Goal: Information Seeking & Learning: Learn about a topic

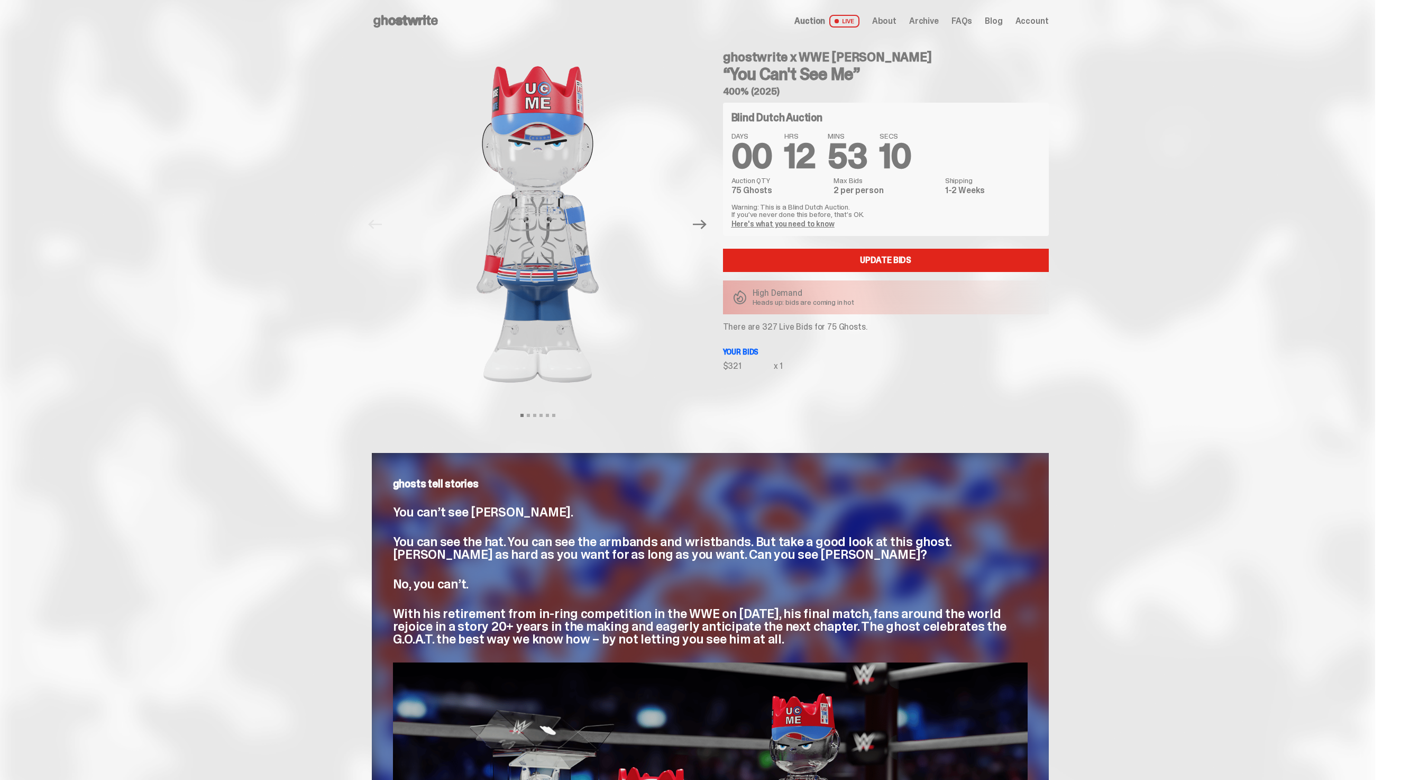
click at [929, 17] on span "Archive" at bounding box center [924, 21] width 30 height 8
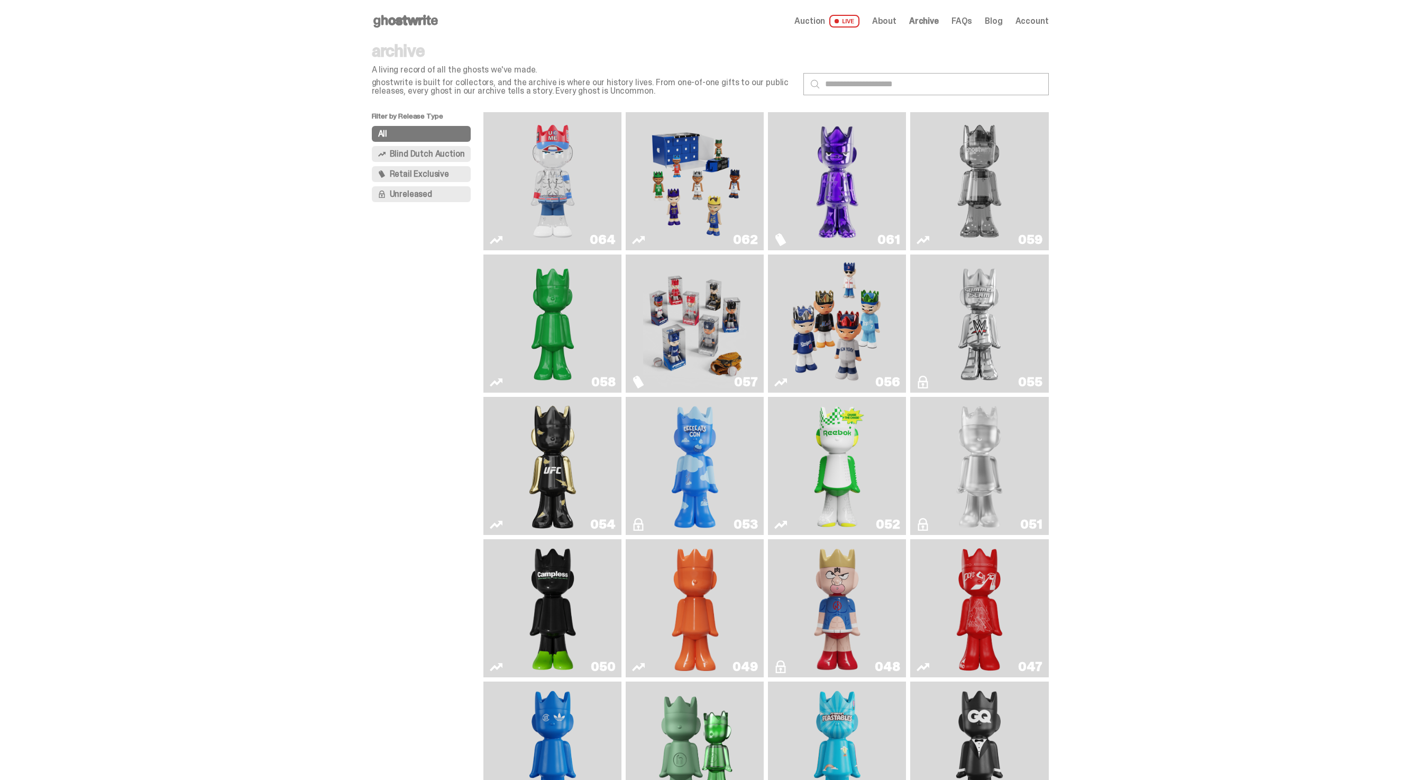
click at [450, 151] on span "Blind Dutch Auction" at bounding box center [427, 154] width 75 height 8
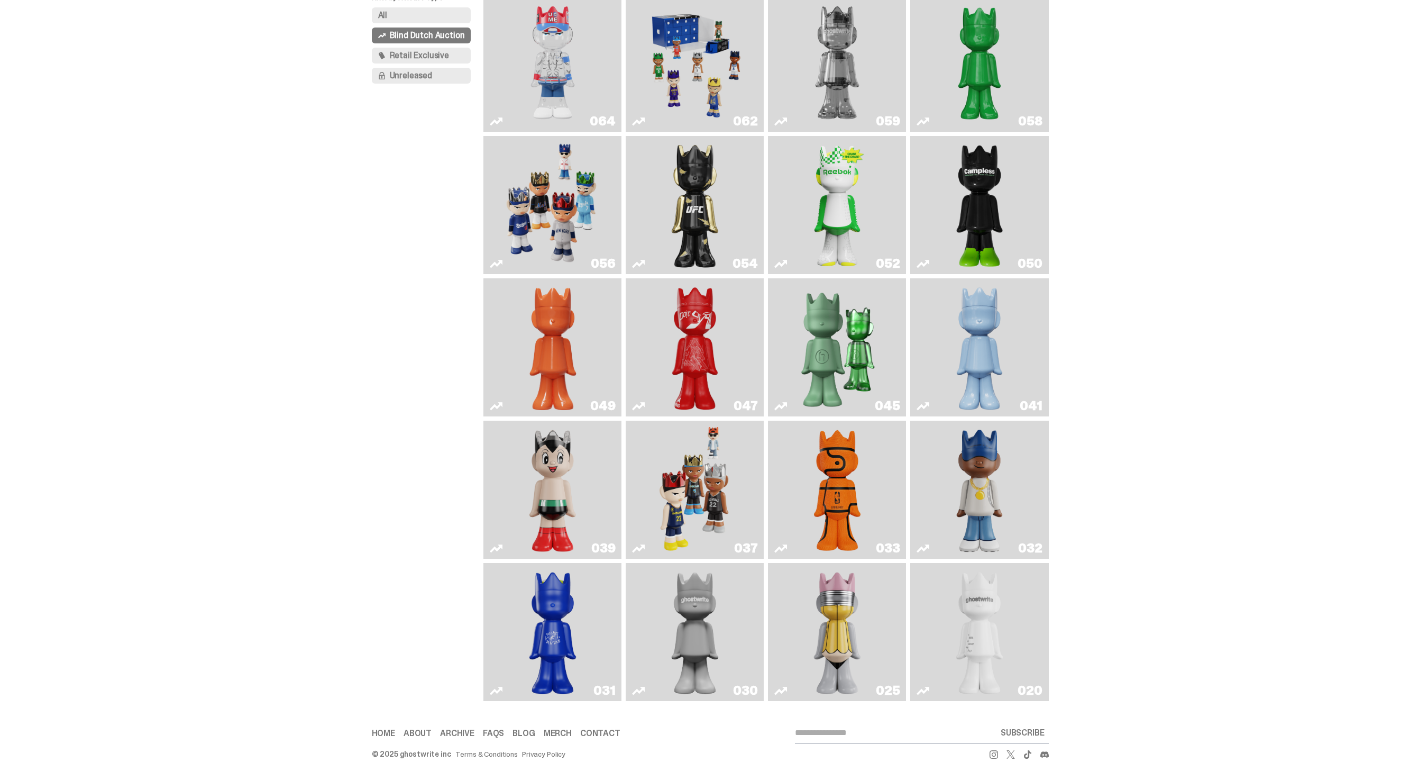
scroll to position [124, 0]
click at [773, 227] on div "052" at bounding box center [837, 205] width 138 height 138
click at [757, 222] on link "054" at bounding box center [694, 205] width 125 height 130
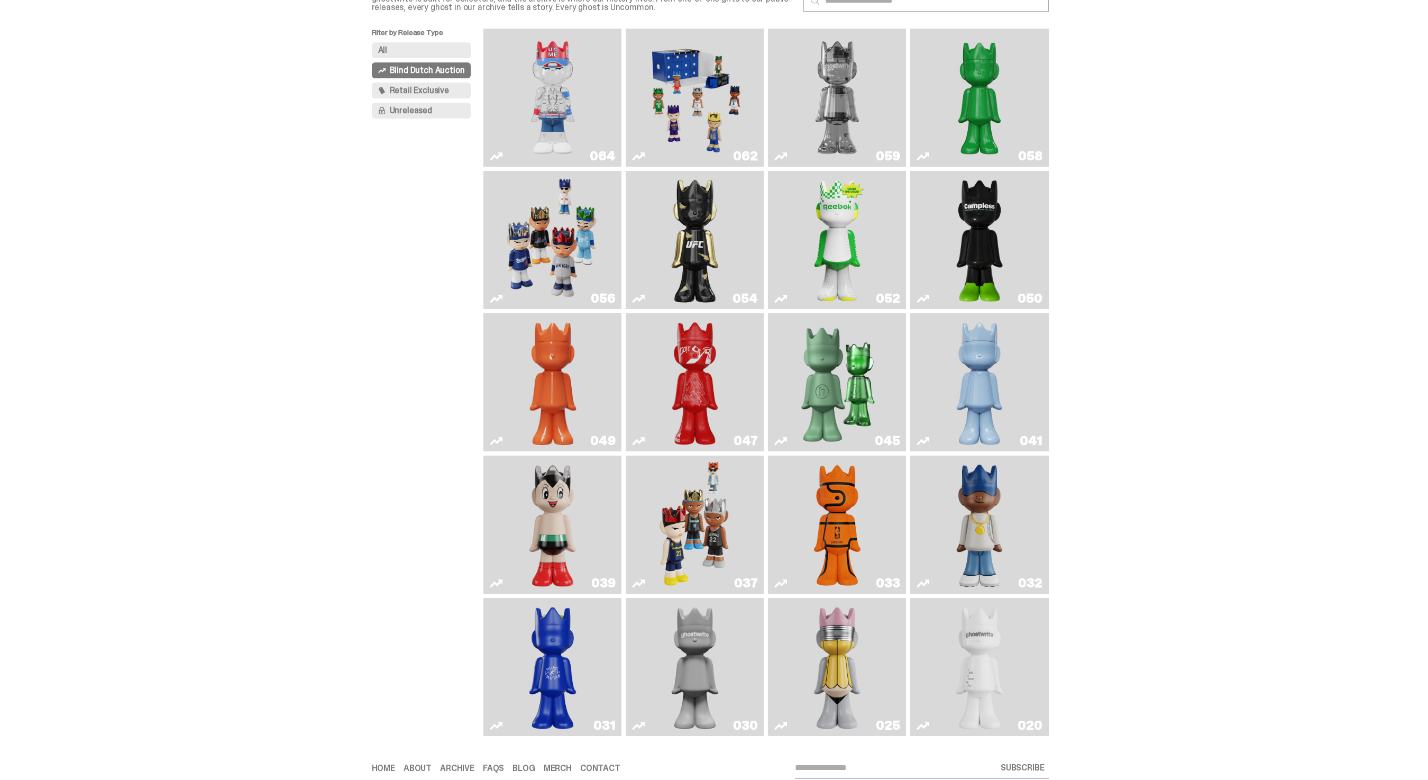
scroll to position [81, 0]
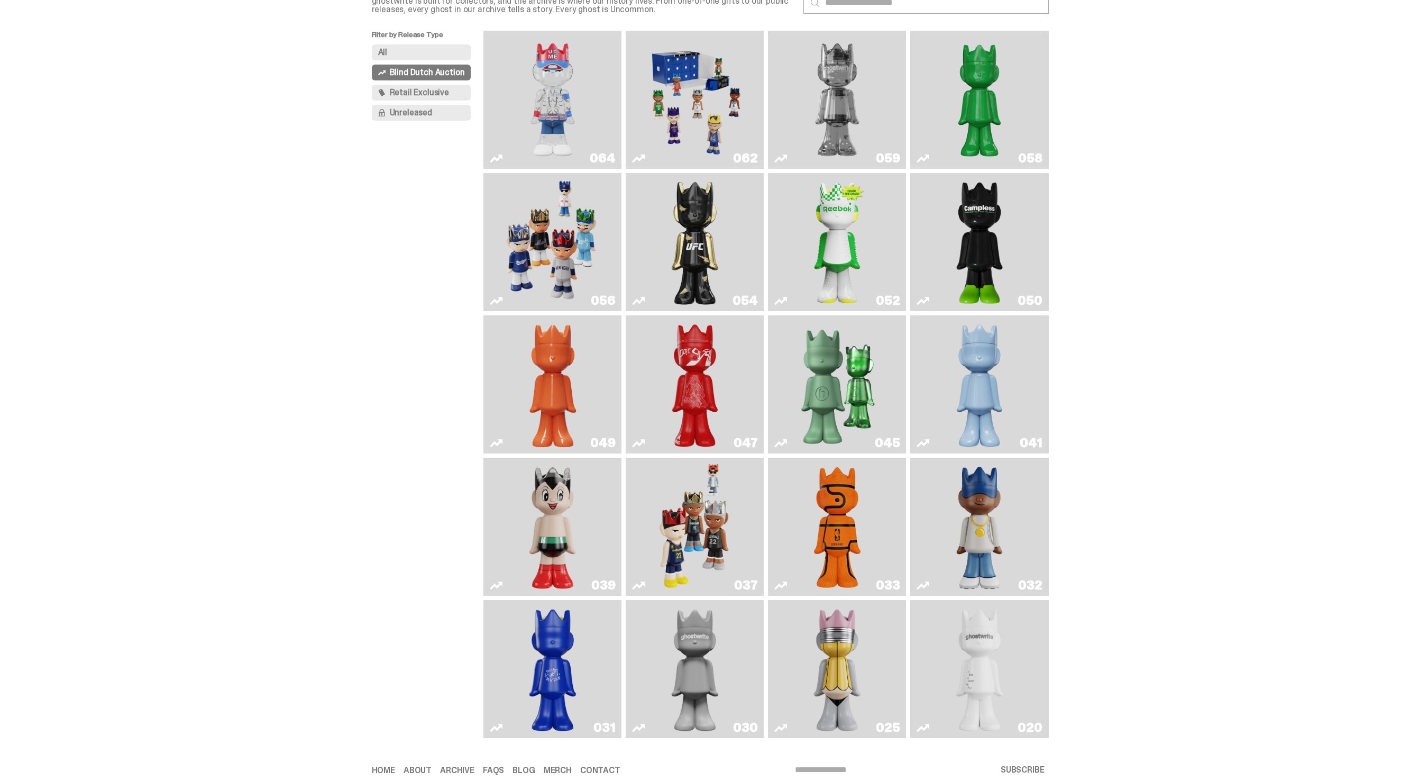
click at [726, 219] on link "054" at bounding box center [694, 242] width 125 height 130
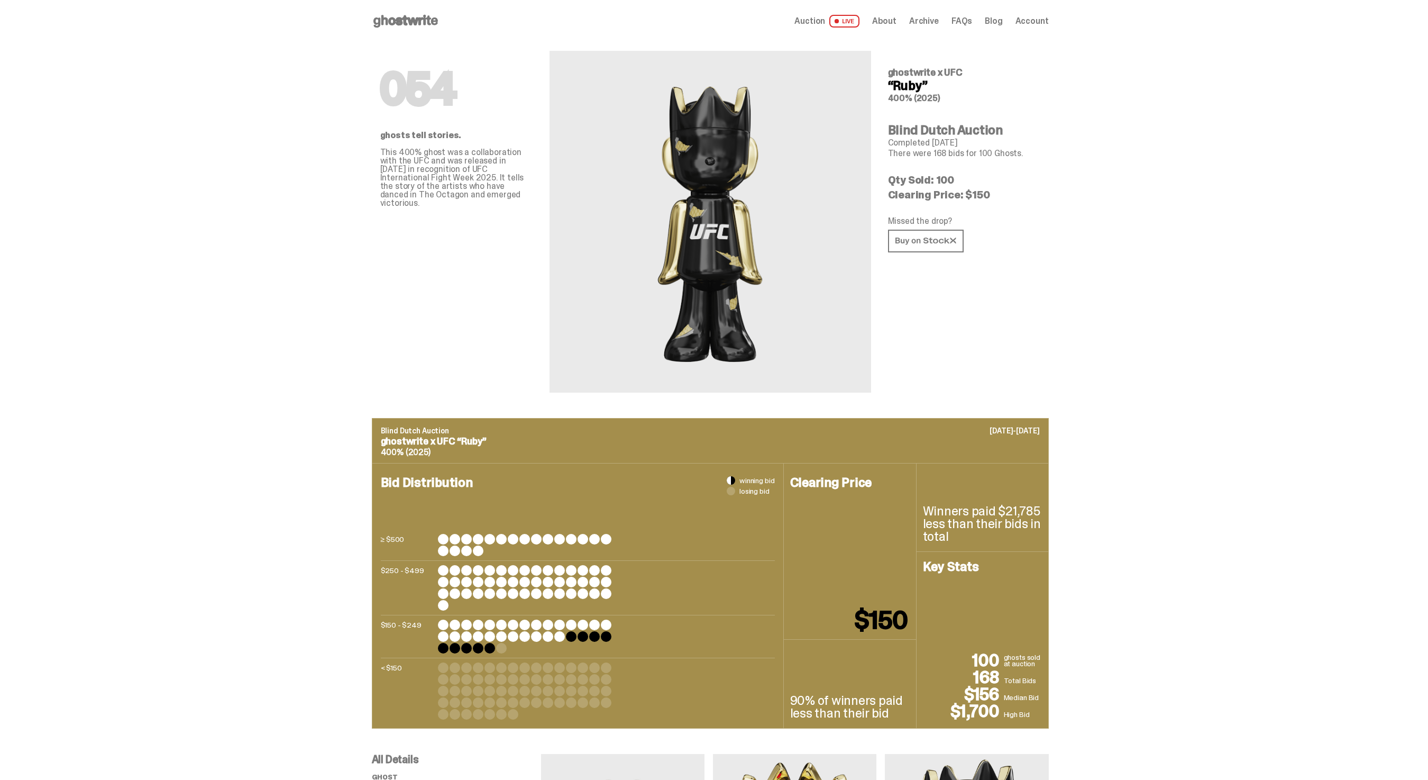
scroll to position [81, 0]
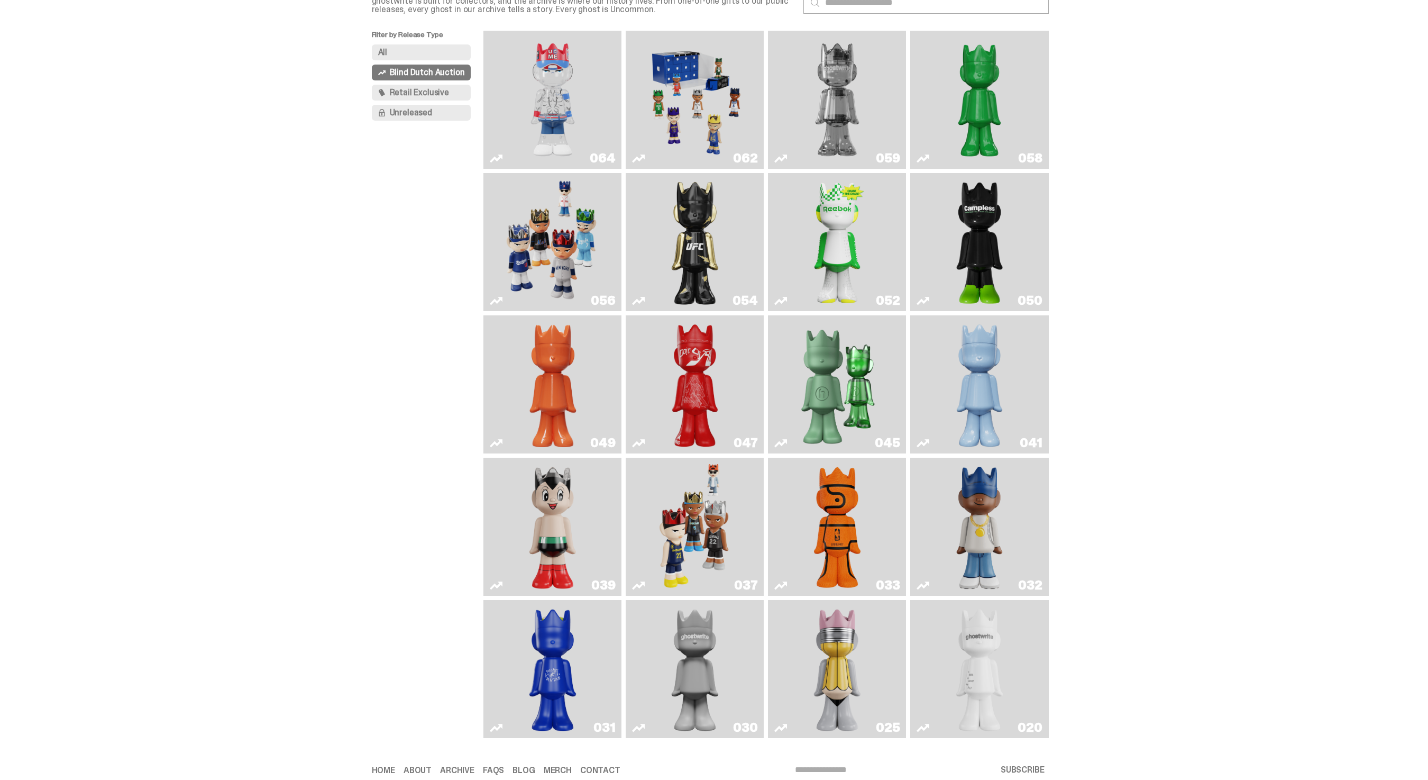
click at [580, 527] on img "Astro Boy" at bounding box center [553, 527] width 56 height 130
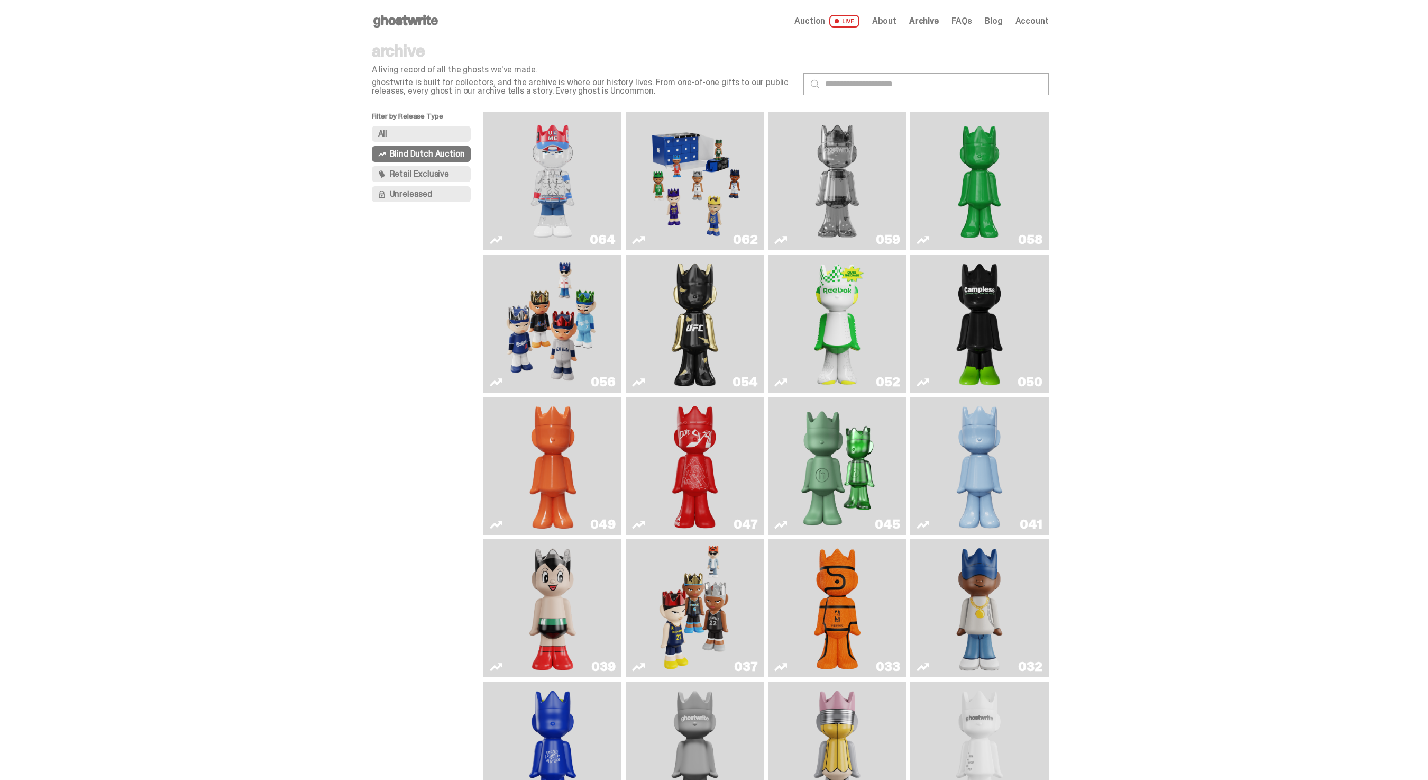
click at [699, 323] on img "Ruby" at bounding box center [695, 324] width 56 height 130
click at [593, 477] on link "049" at bounding box center [552, 466] width 125 height 130
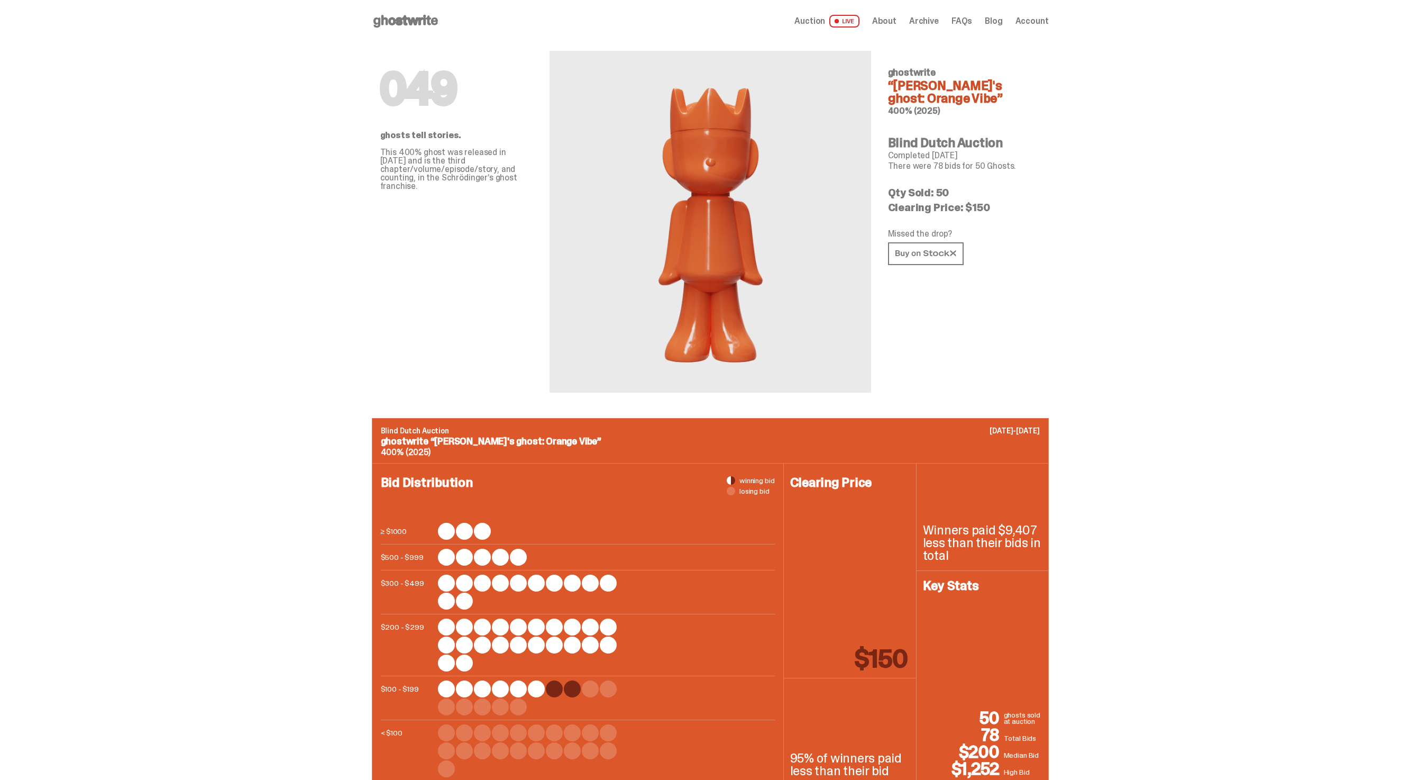
click at [818, 18] on span "Auction" at bounding box center [809, 21] width 31 height 8
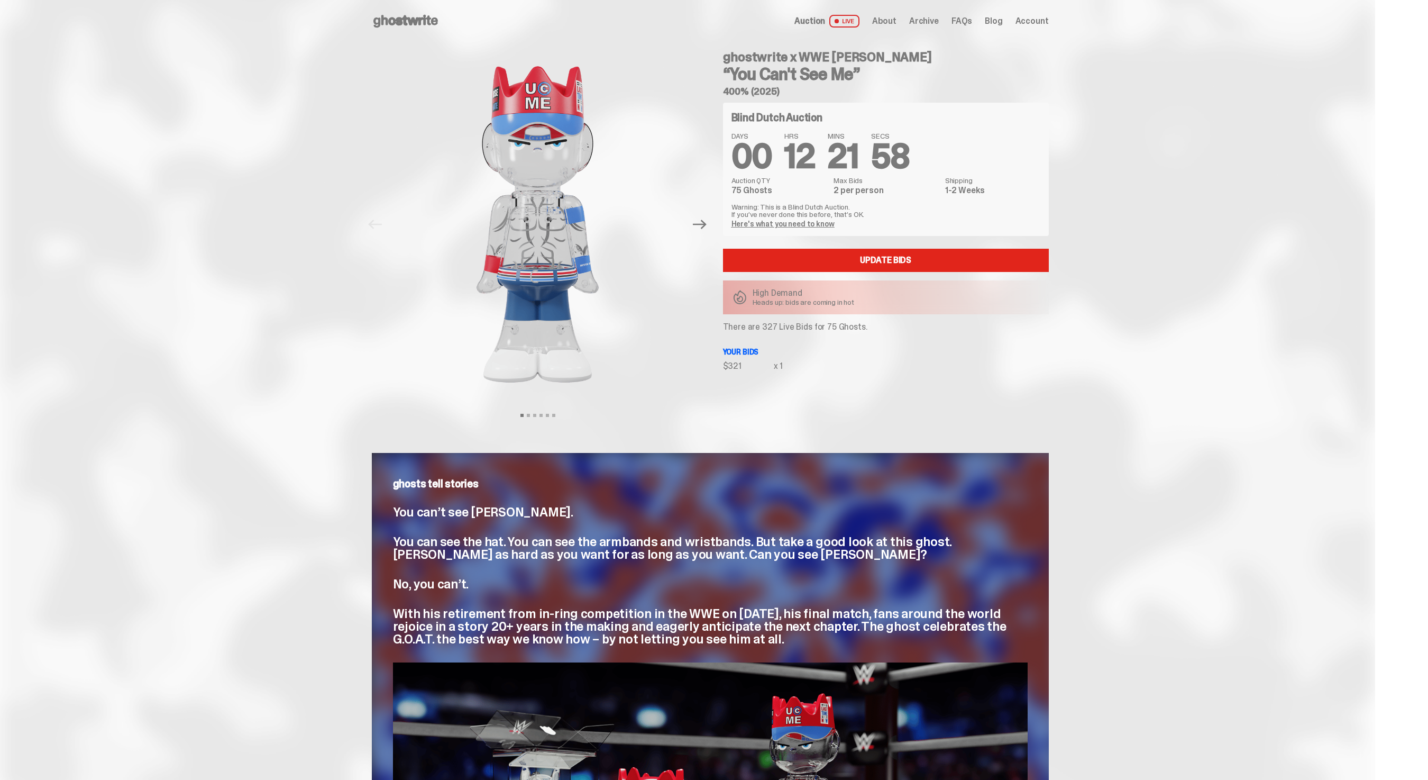
click at [939, 23] on span "Archive" at bounding box center [924, 21] width 30 height 8
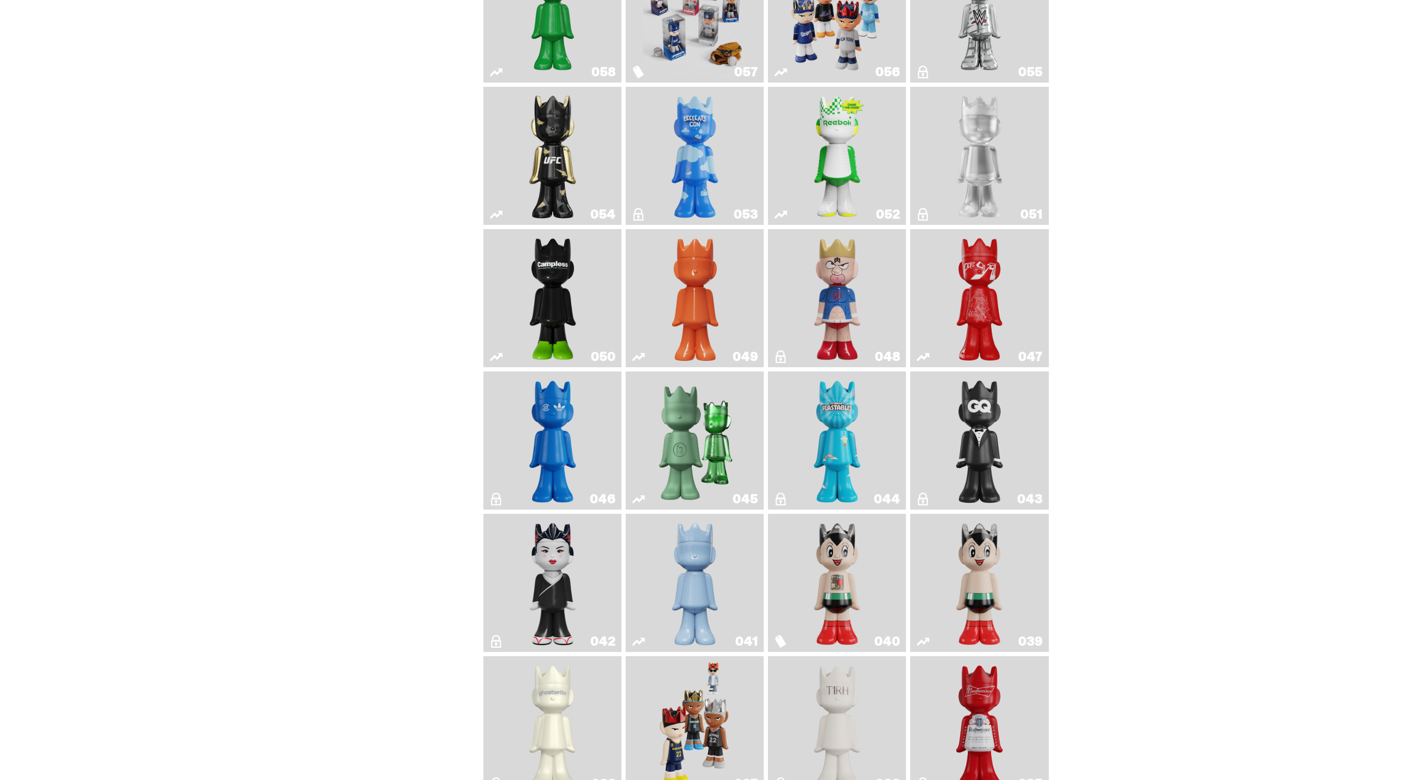
scroll to position [722, 0]
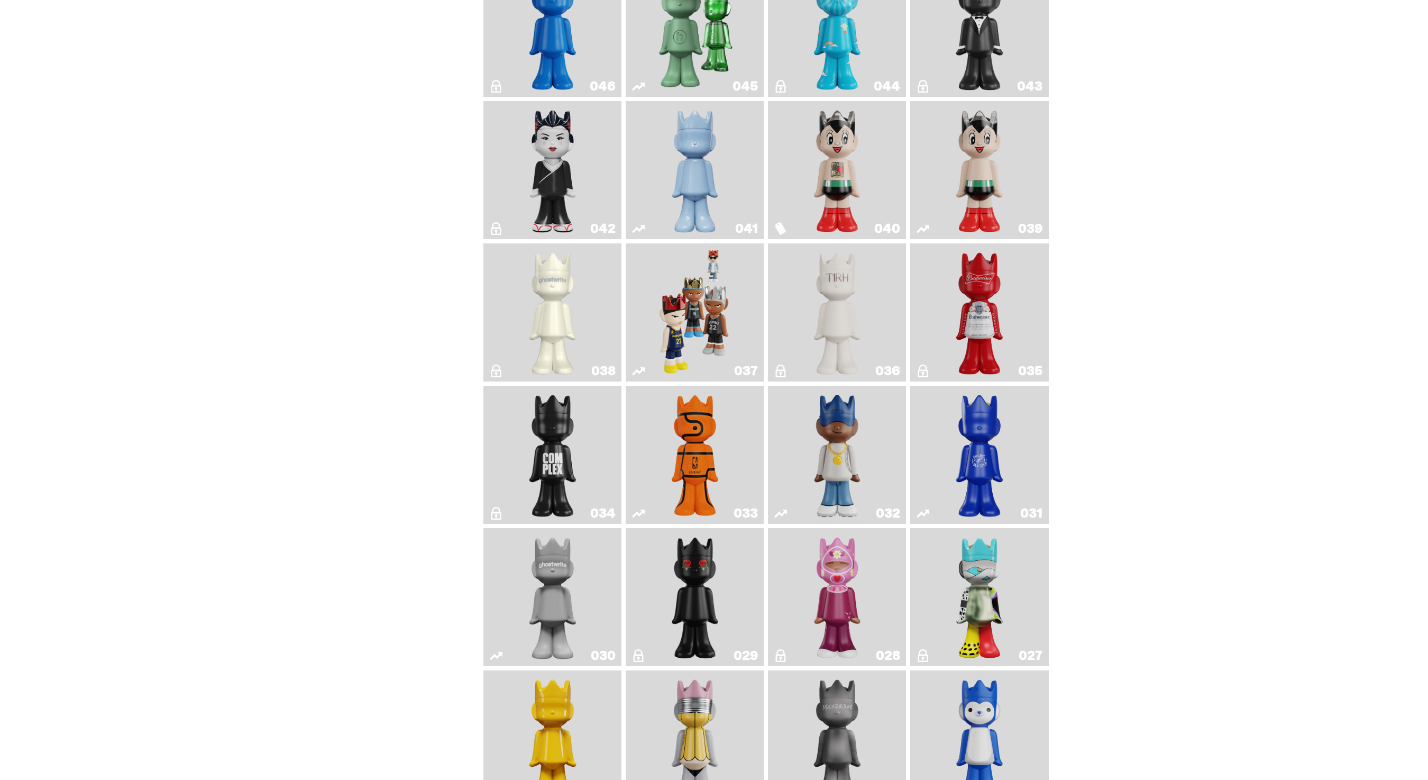
click at [709, 432] on img "Game Ball" at bounding box center [695, 455] width 56 height 130
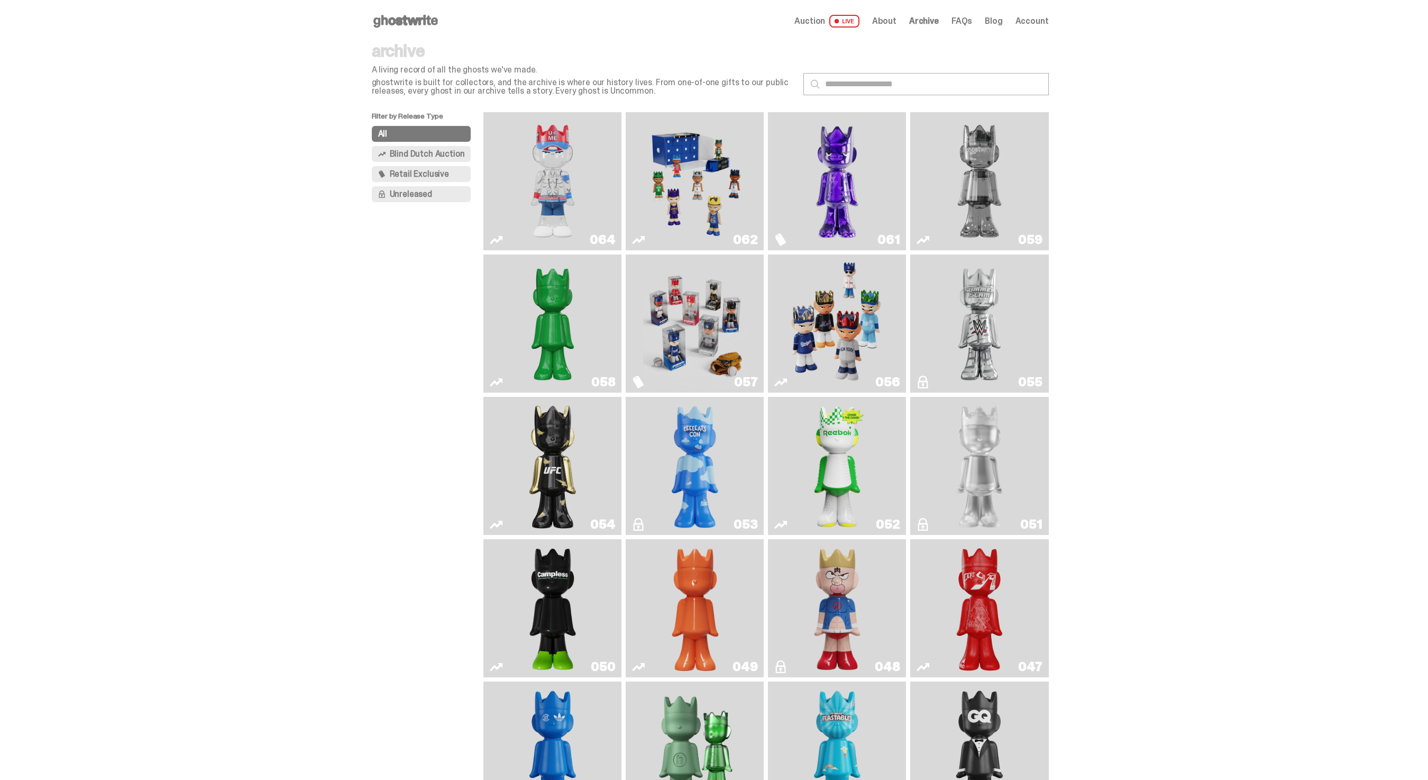
click at [454, 152] on span "Blind Dutch Auction" at bounding box center [427, 154] width 75 height 8
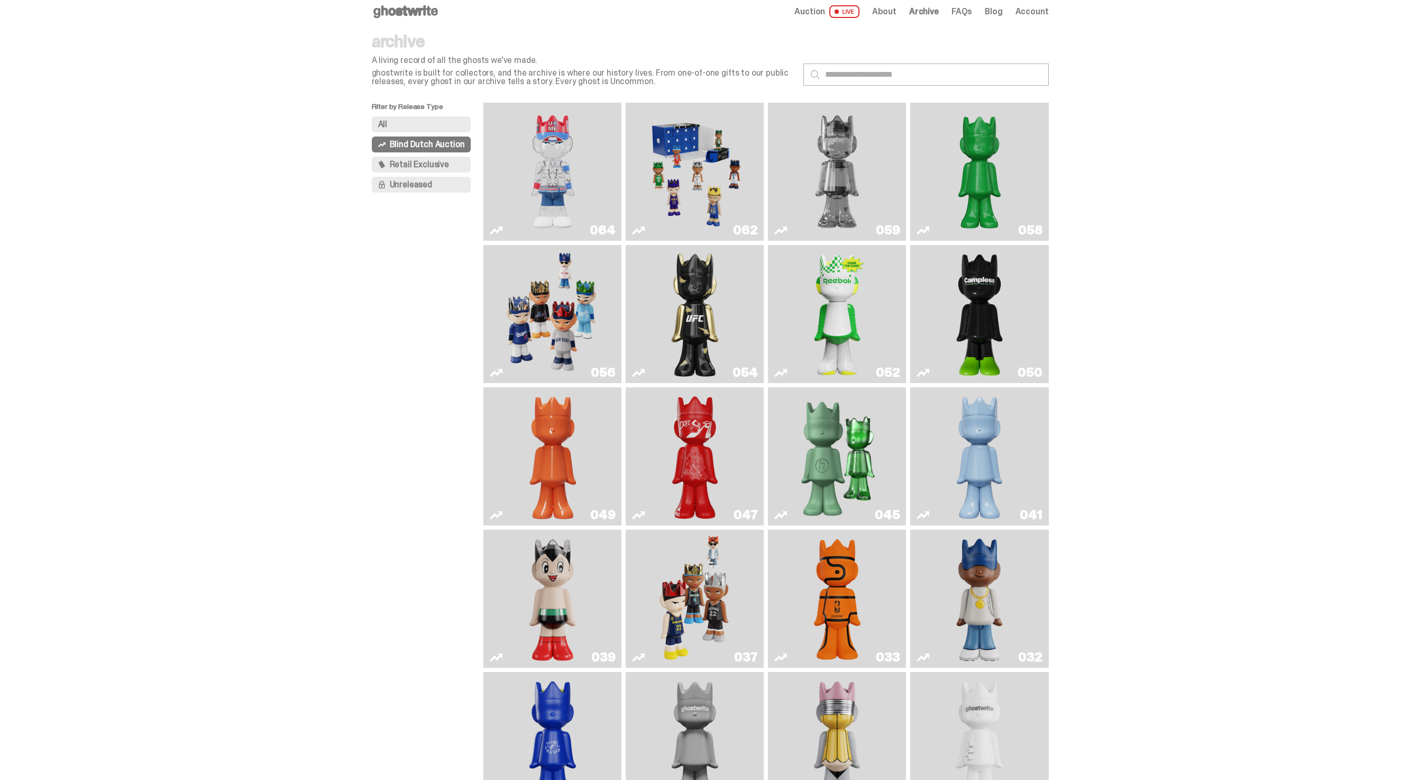
scroll to position [15, 0]
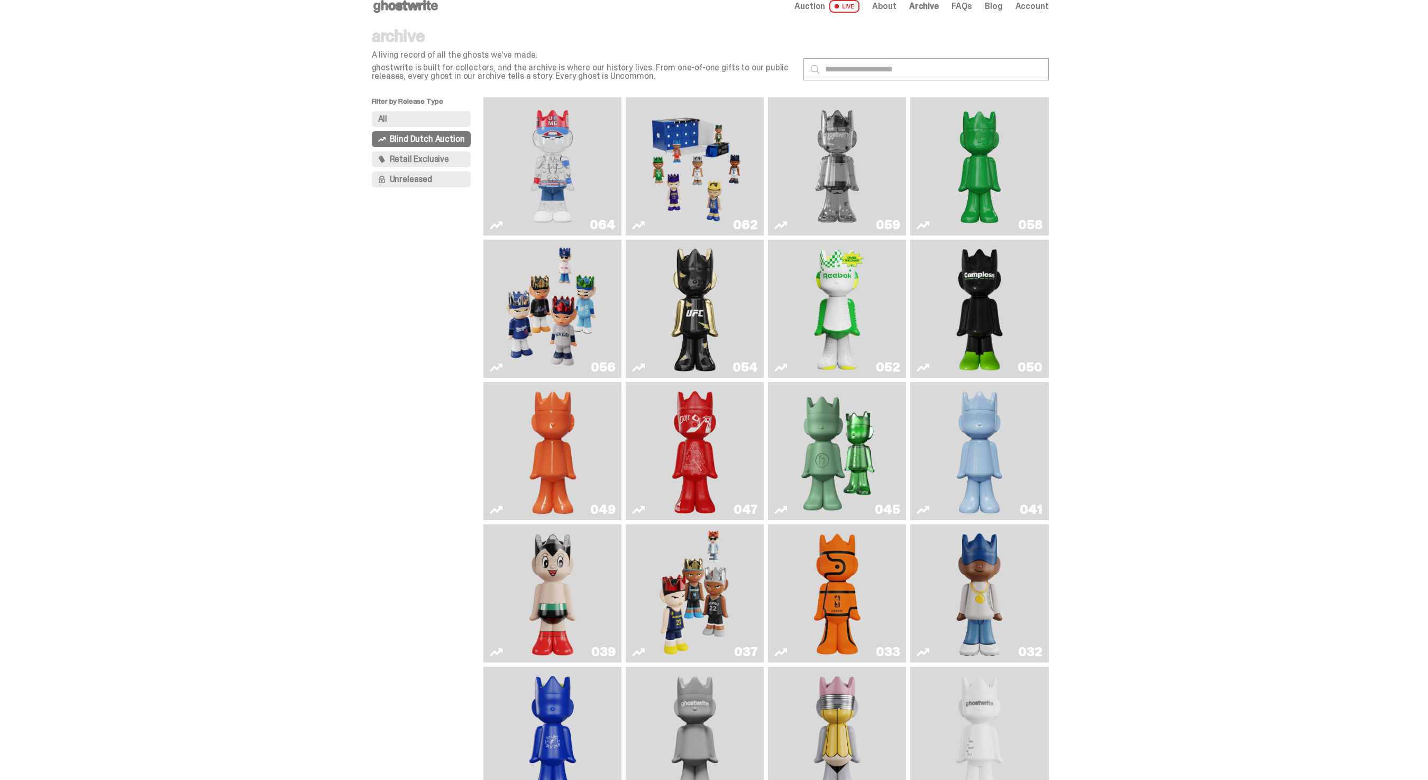
click at [978, 309] on img "Campless" at bounding box center [979, 309] width 56 height 130
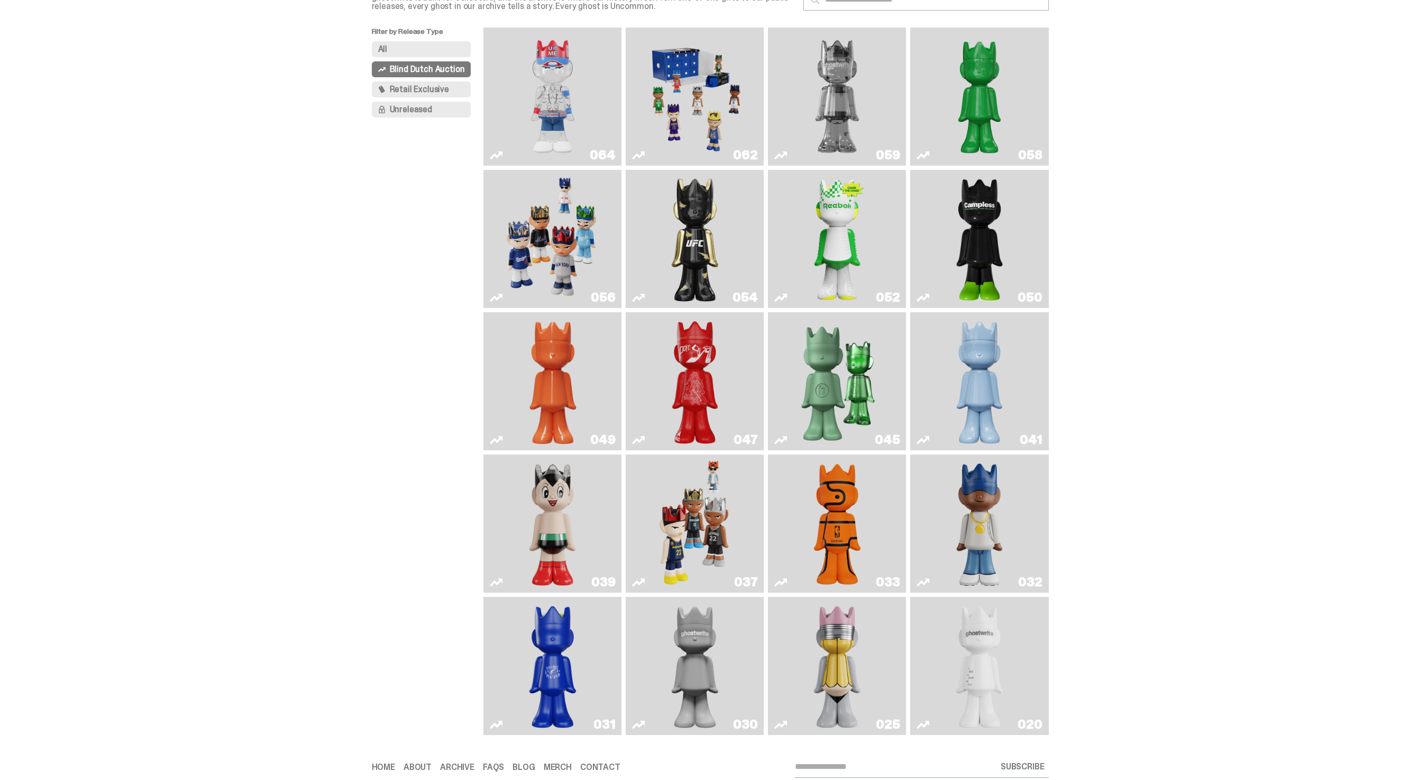
scroll to position [124, 0]
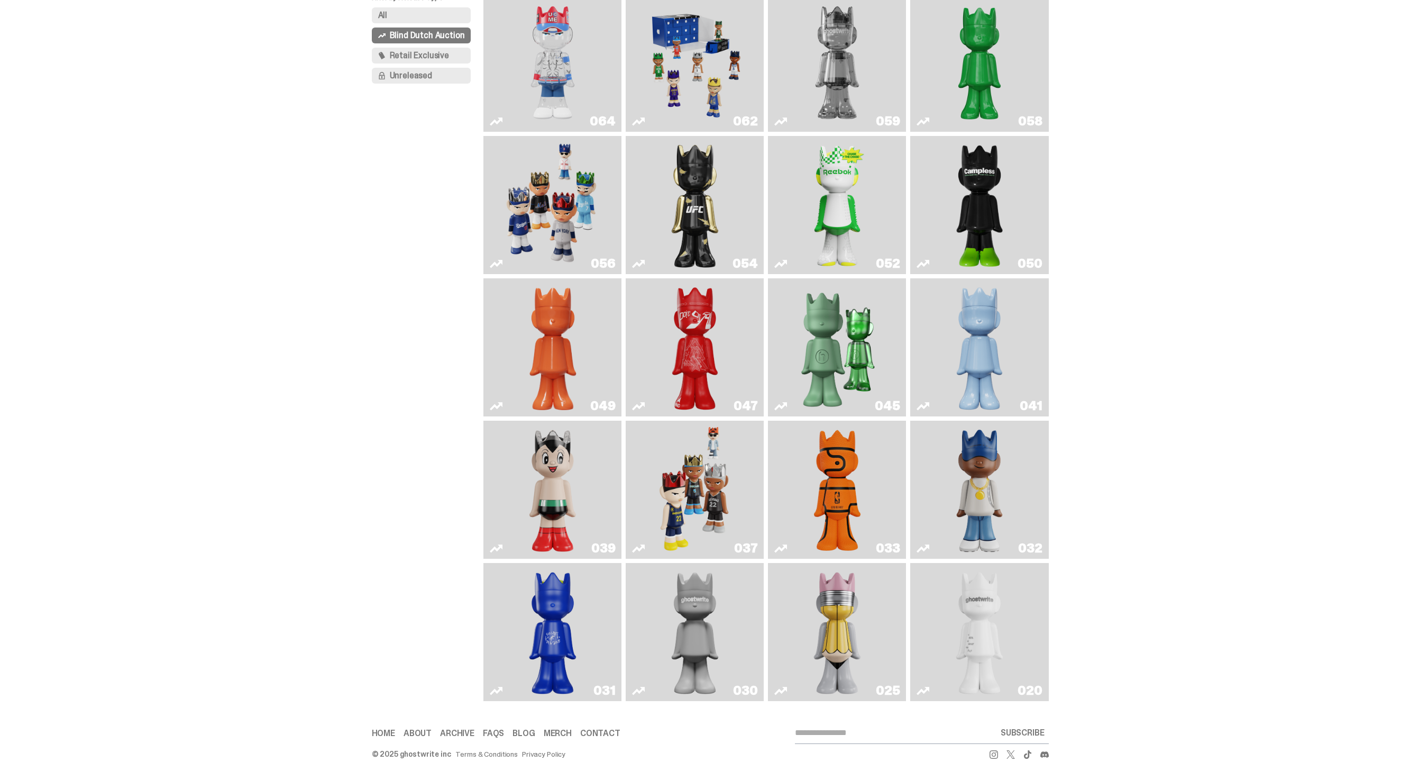
click at [556, 322] on img "Schrödinger's ghost: Orange Vibe" at bounding box center [553, 347] width 56 height 130
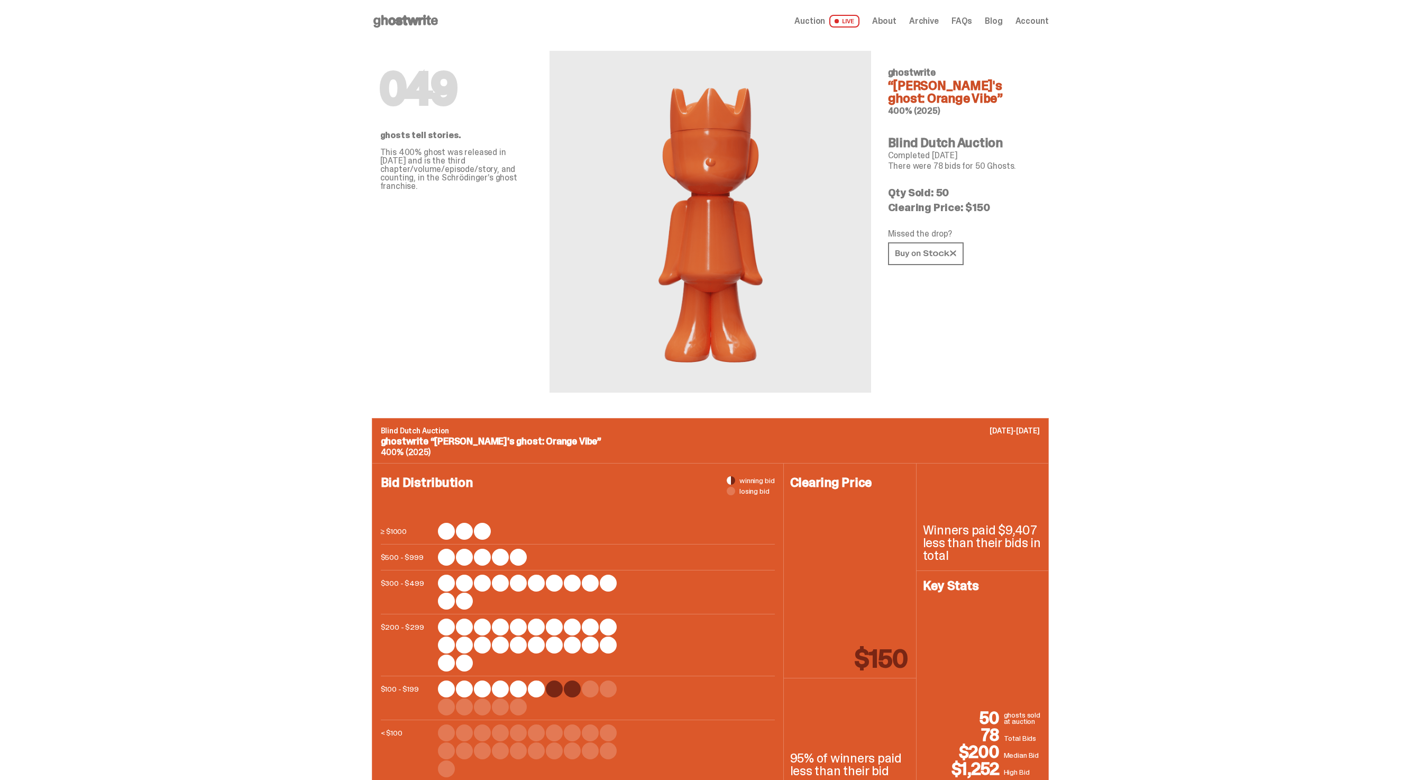
click at [936, 17] on span "Archive" at bounding box center [924, 21] width 30 height 8
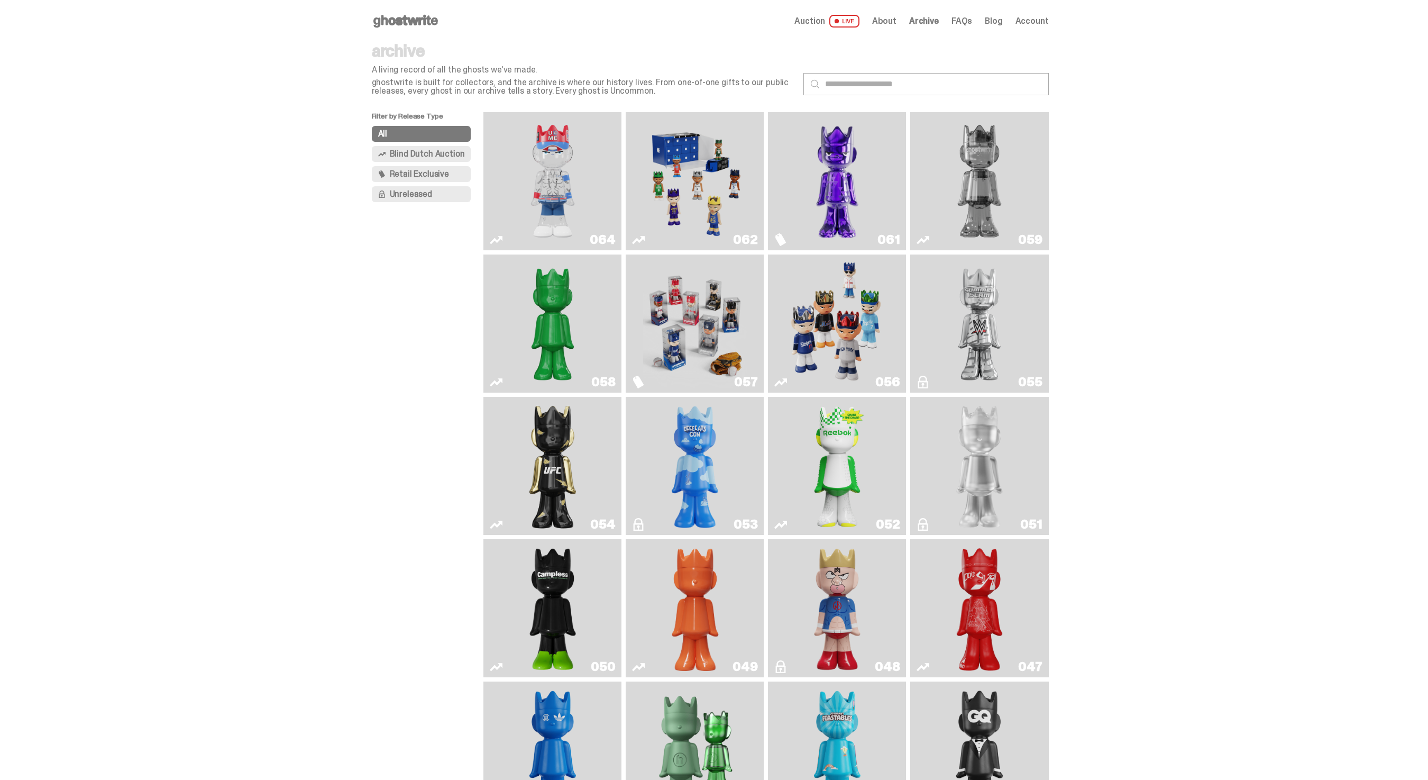
click at [570, 592] on img "Campless" at bounding box center [553, 608] width 56 height 130
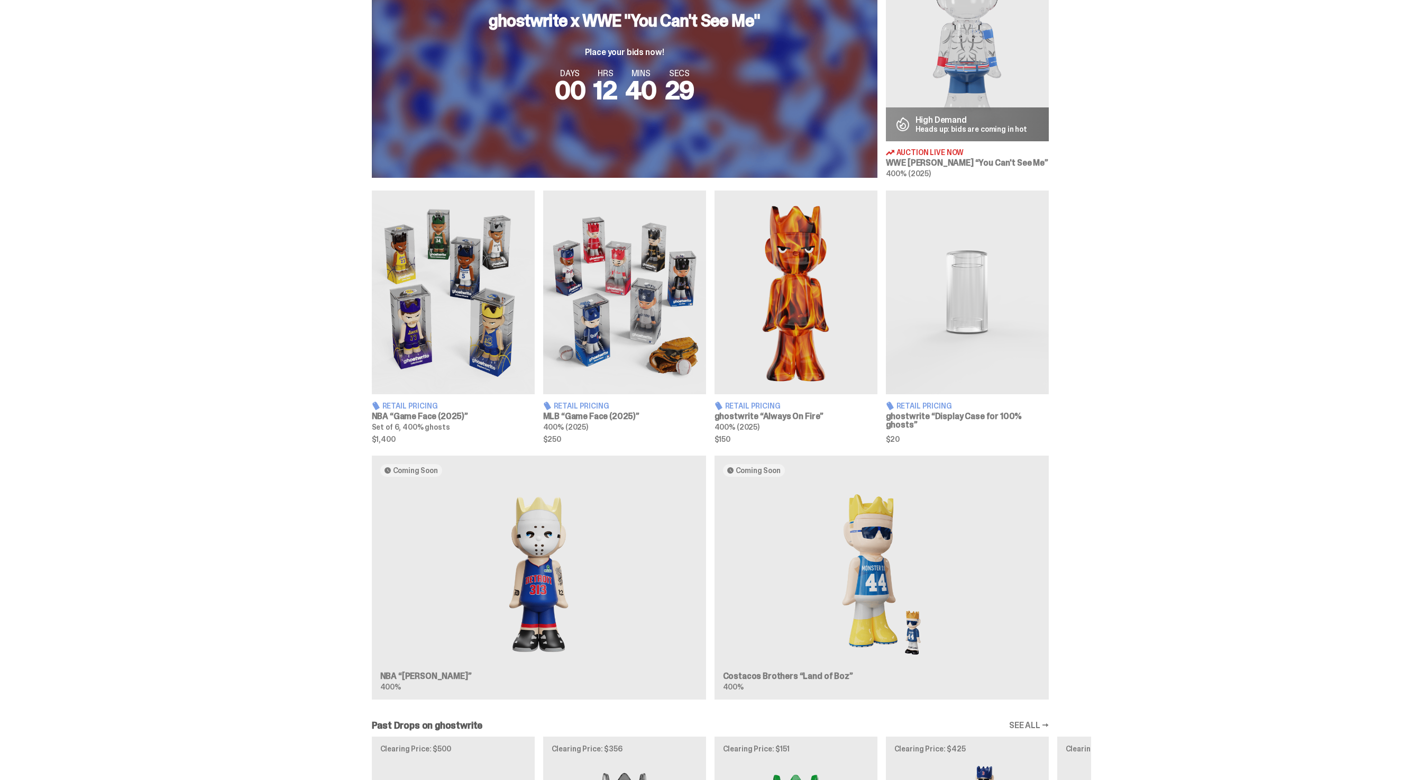
scroll to position [593, 0]
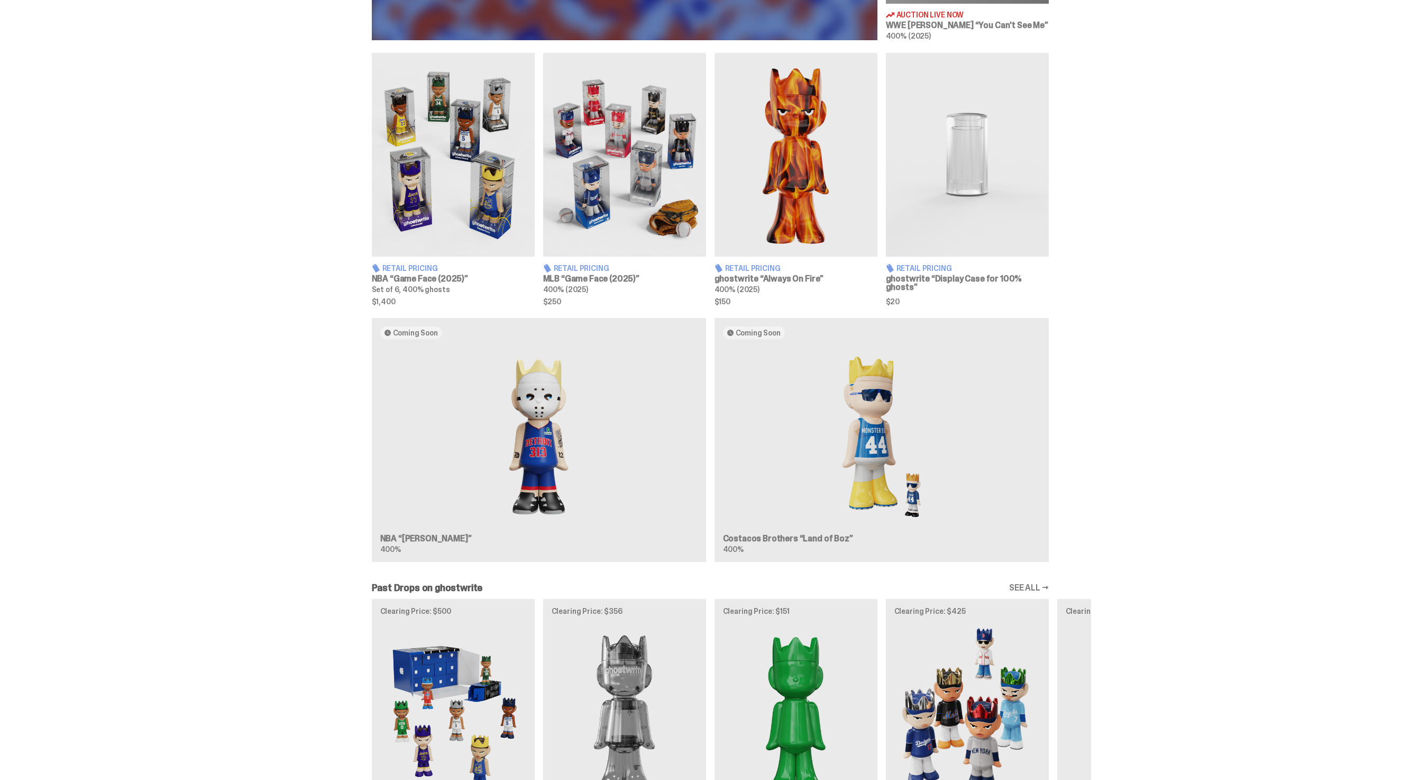
click at [611, 274] on h3 "MLB “Game Face (2025)”" at bounding box center [624, 278] width 163 height 8
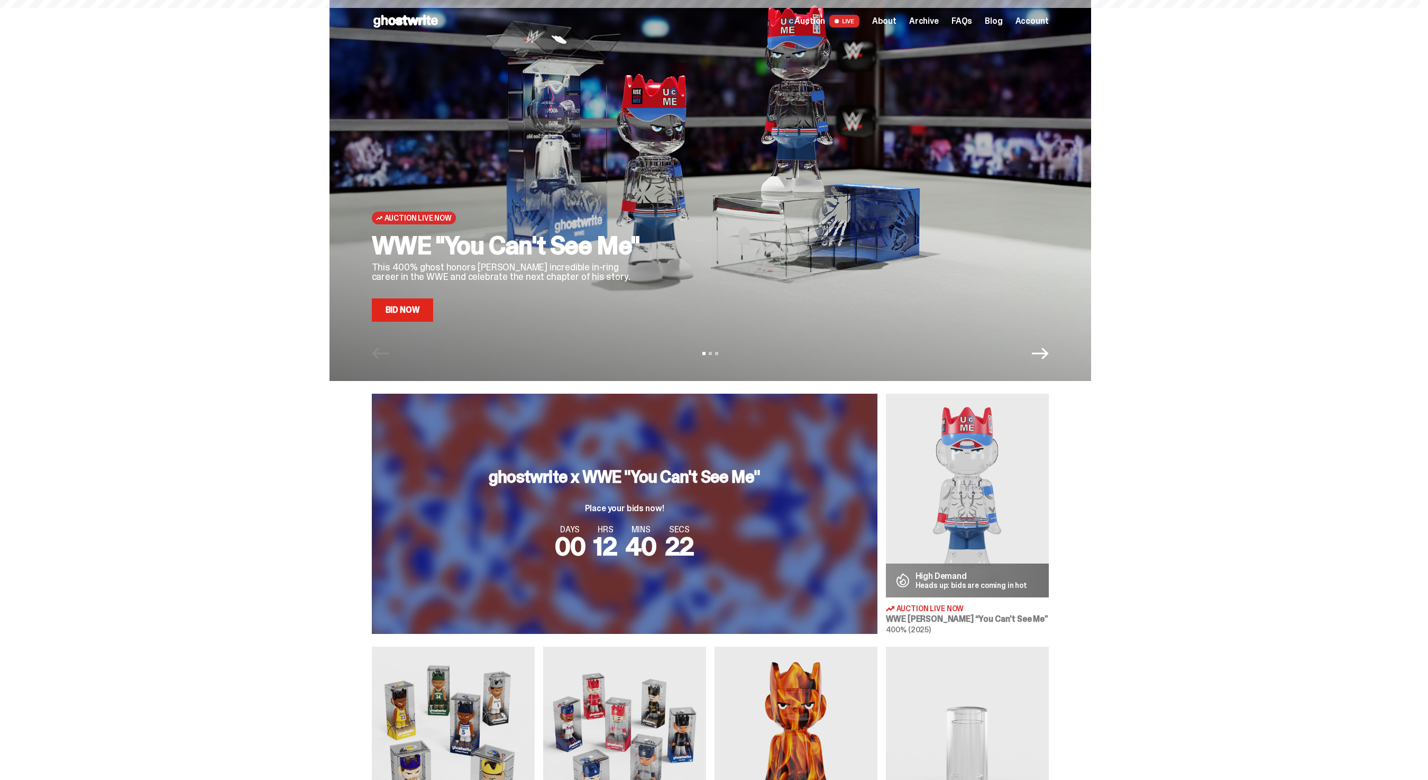
scroll to position [593, 0]
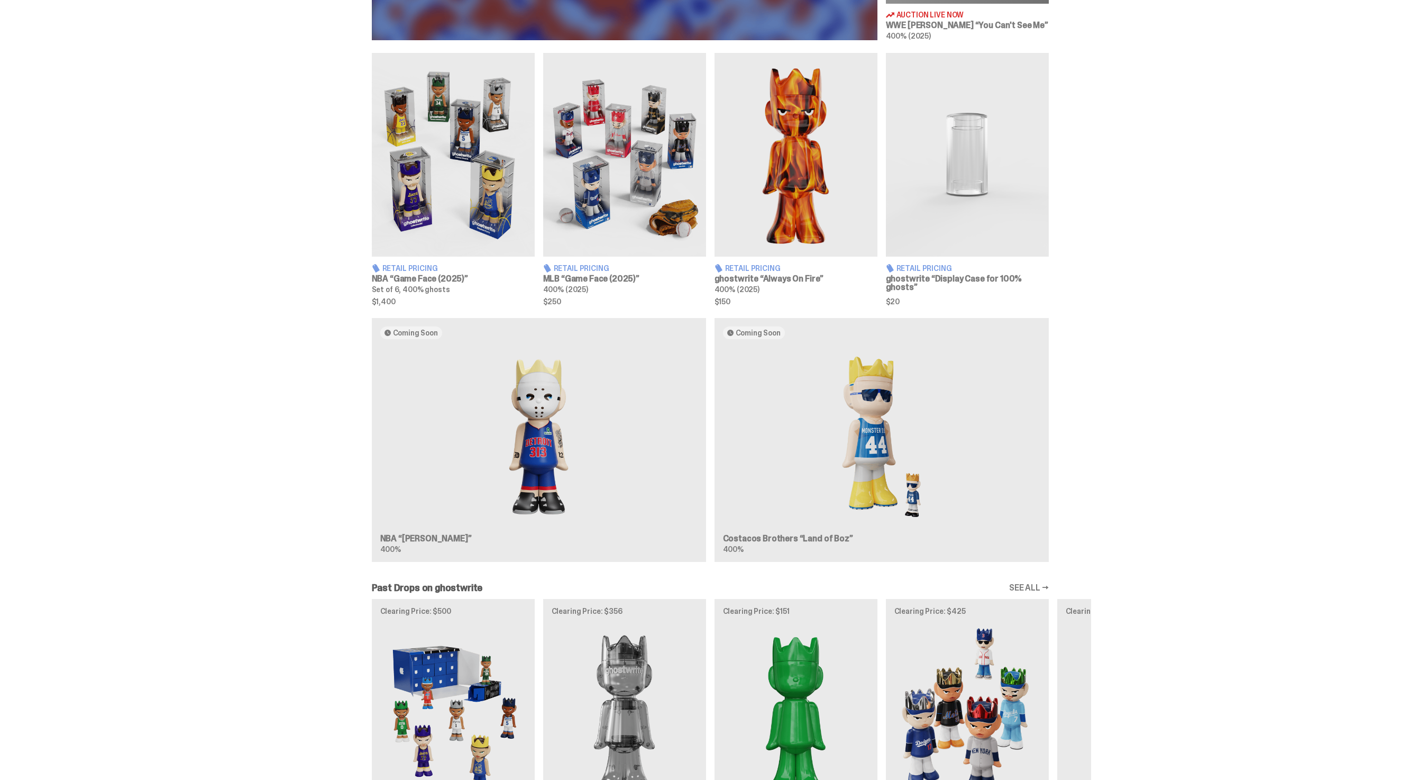
click at [795, 226] on img at bounding box center [795, 155] width 163 height 204
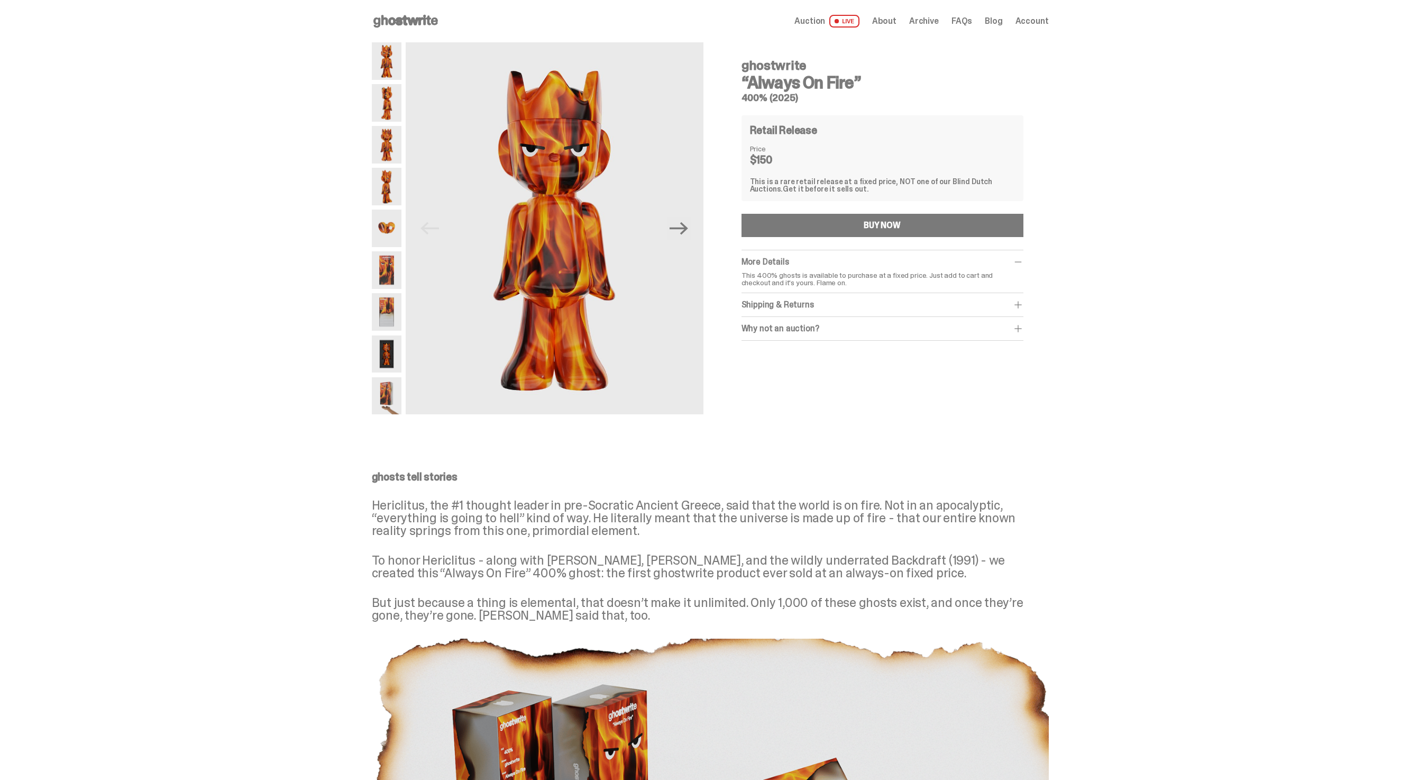
click at [933, 529] on p "Hericlitus, the #1 thought leader in pre-Socratic Ancient Greece, said that the…" at bounding box center [710, 518] width 677 height 38
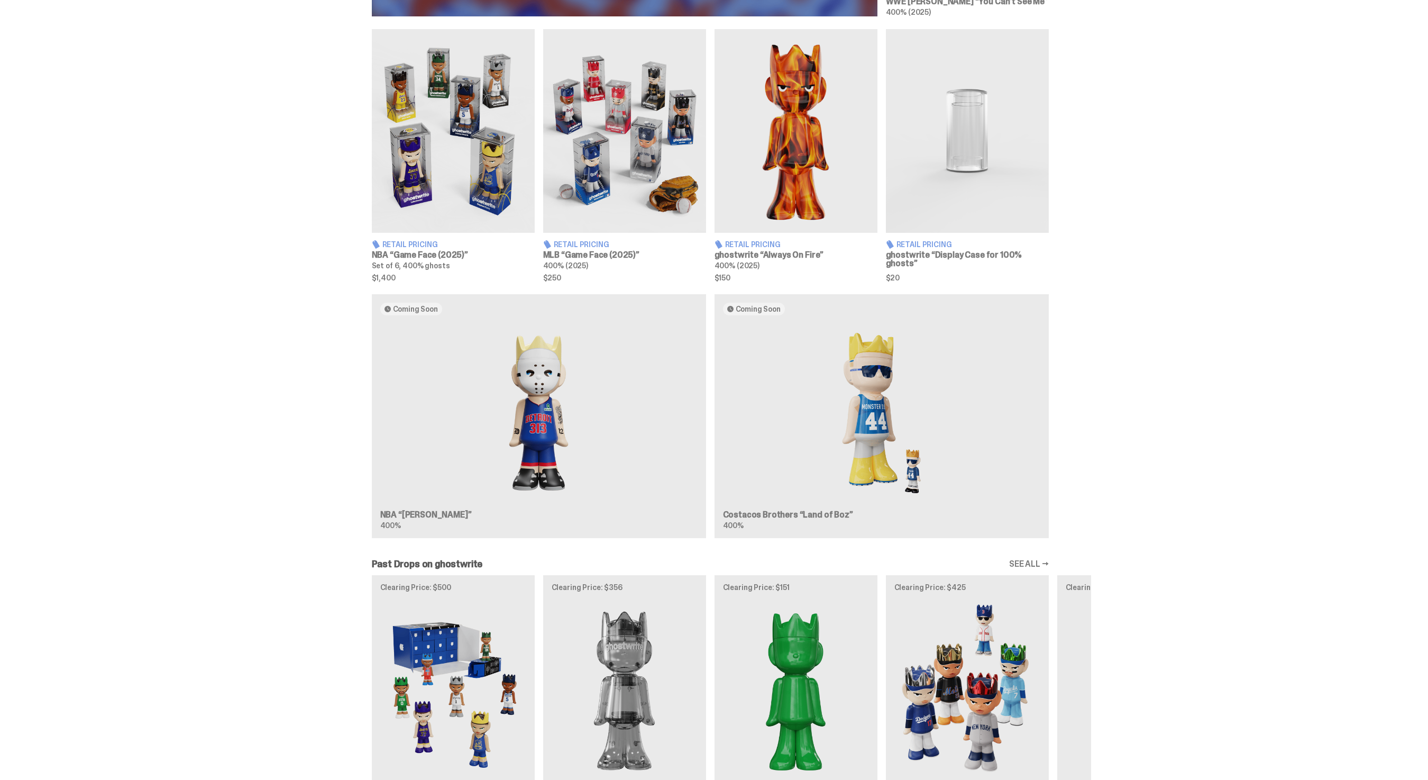
scroll to position [594, 0]
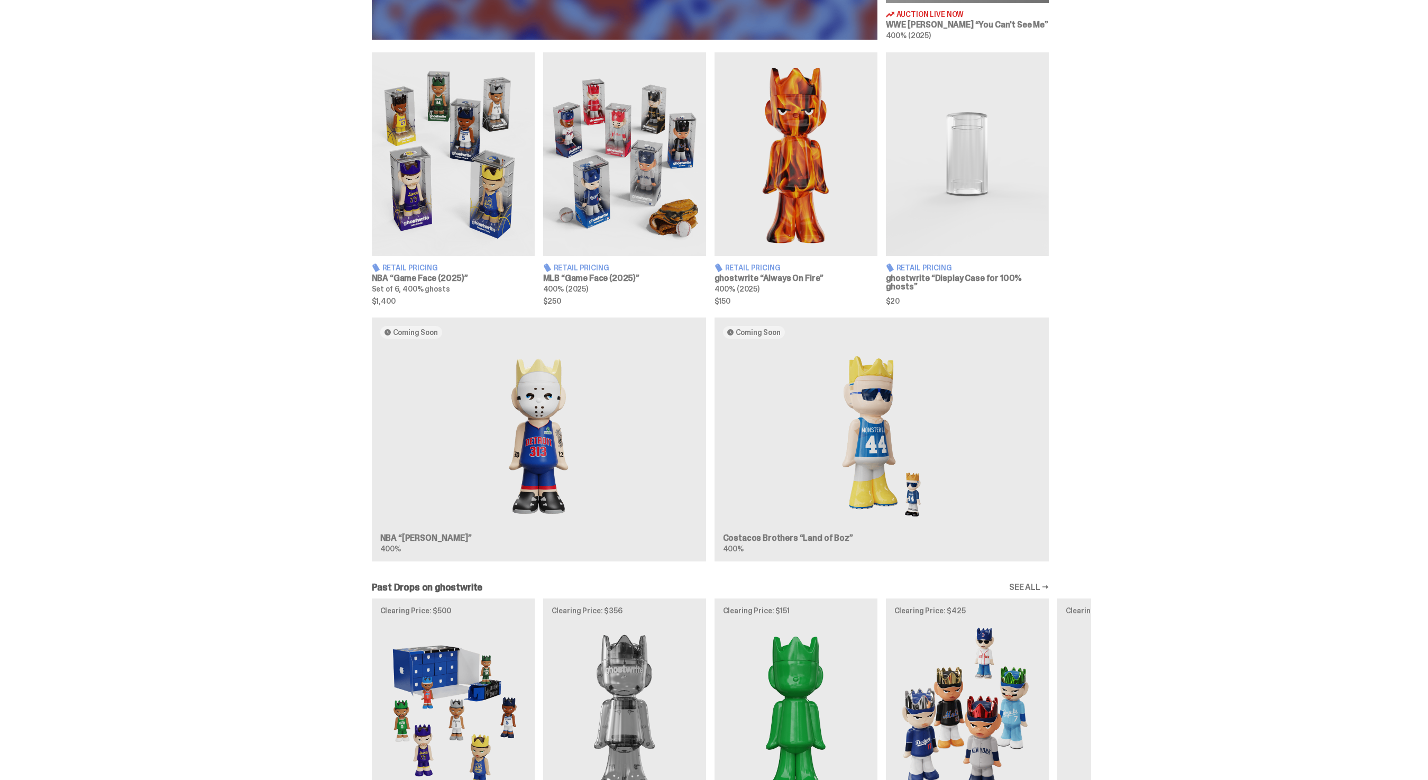
click at [602, 265] on span "Retail Pricing" at bounding box center [582, 267] width 56 height 7
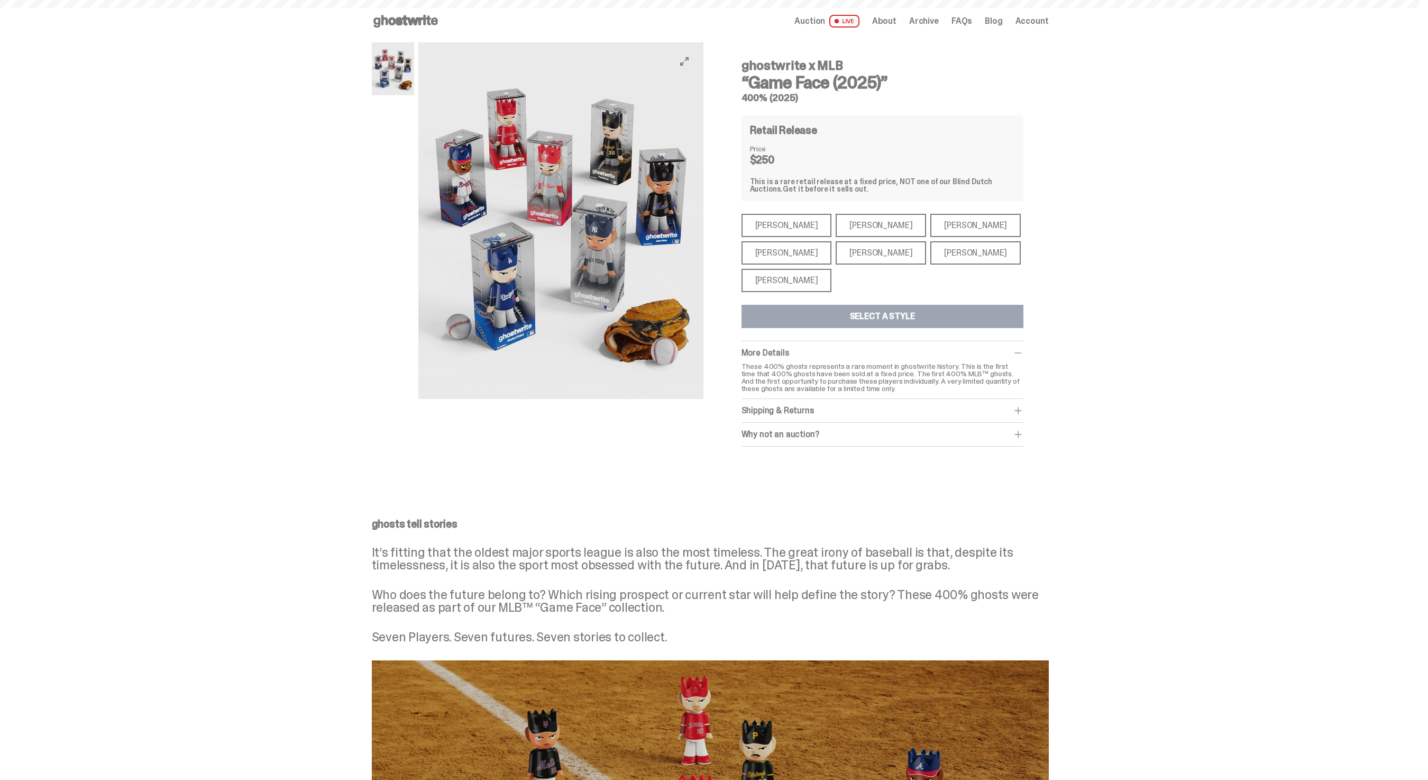
scroll to position [594, 0]
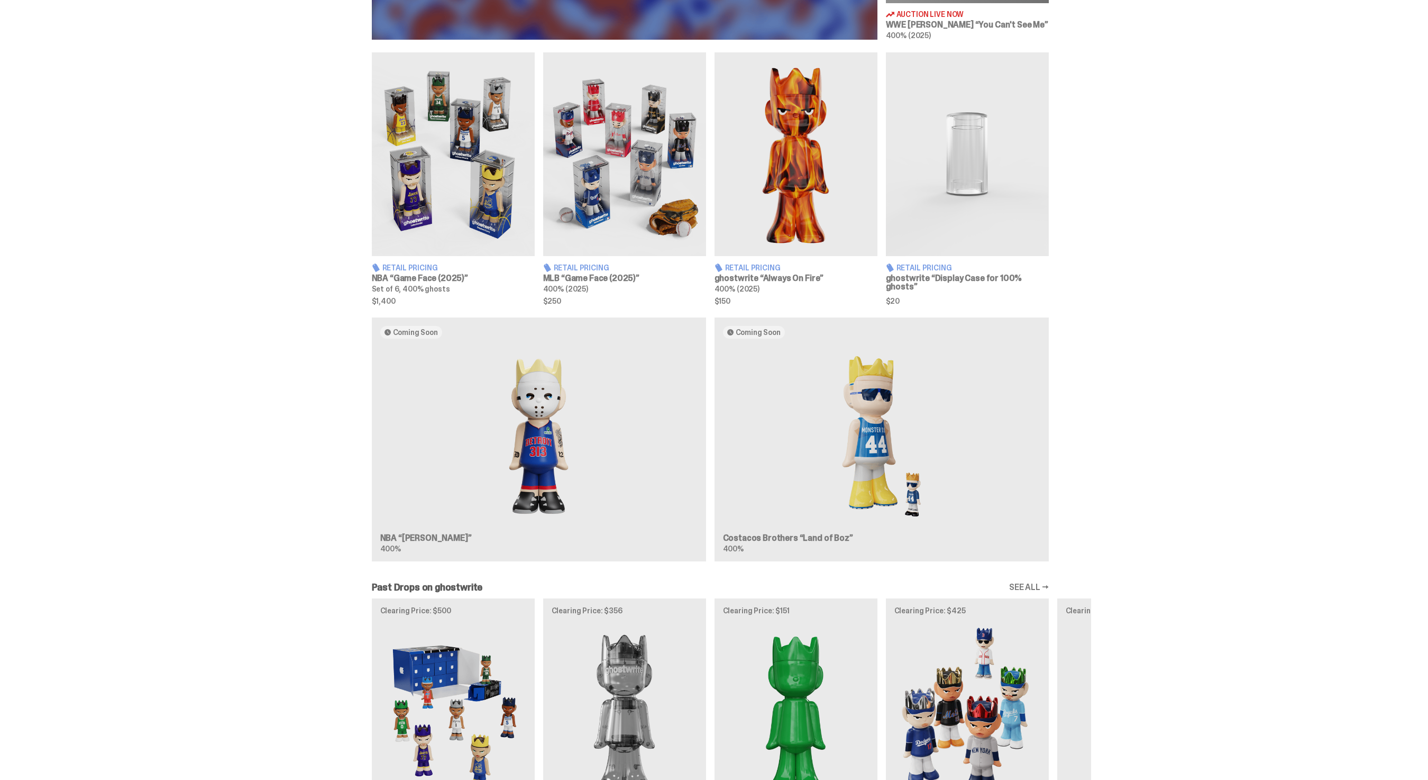
click at [838, 210] on img at bounding box center [795, 154] width 163 height 204
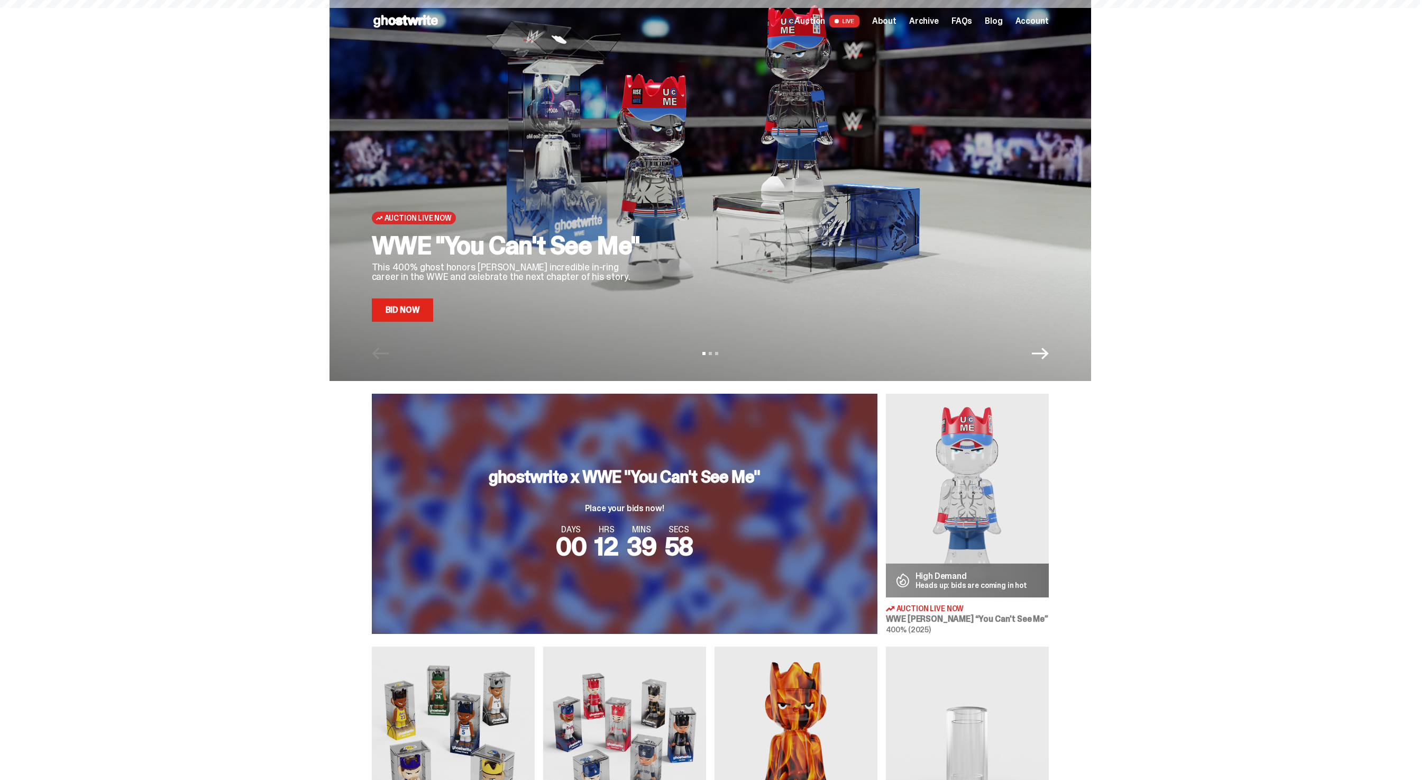
scroll to position [594, 0]
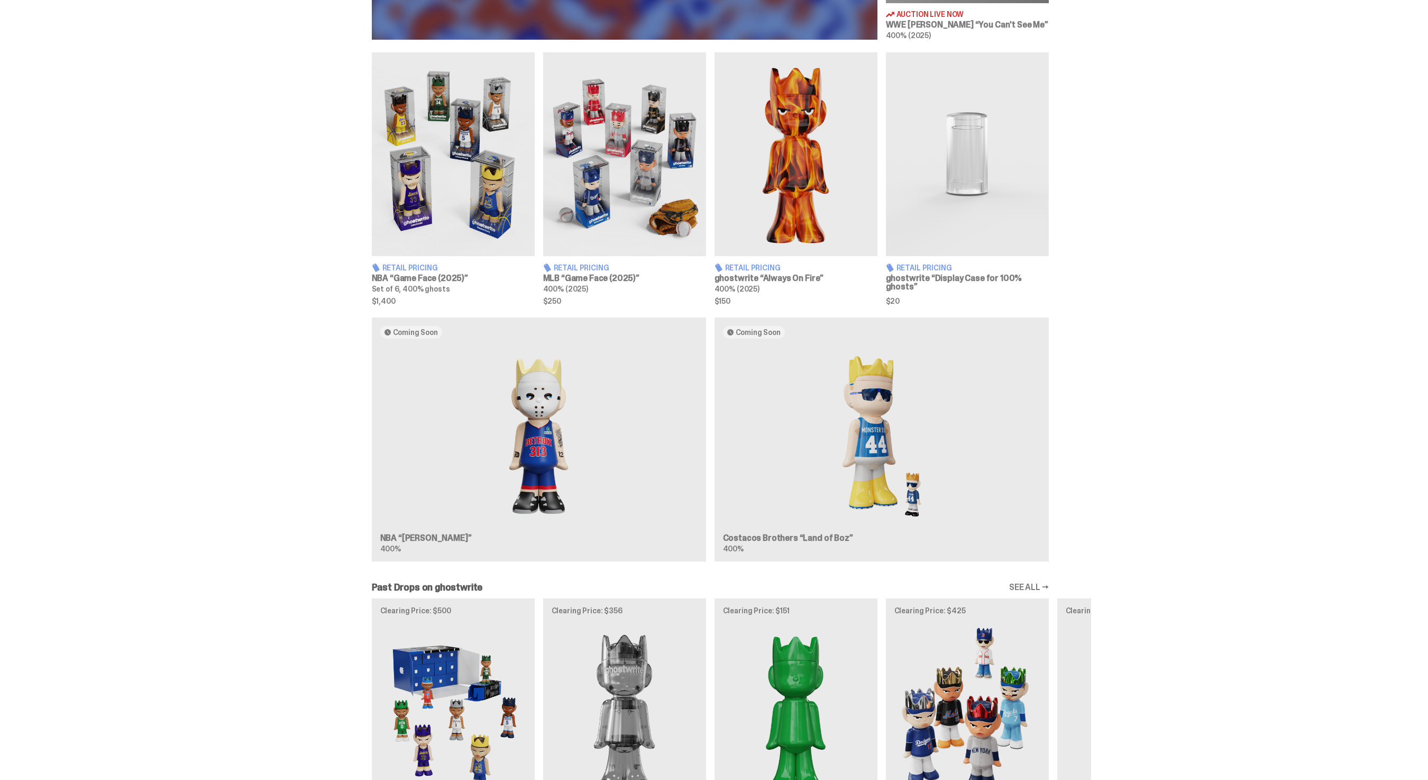
click at [783, 100] on img at bounding box center [795, 154] width 163 height 204
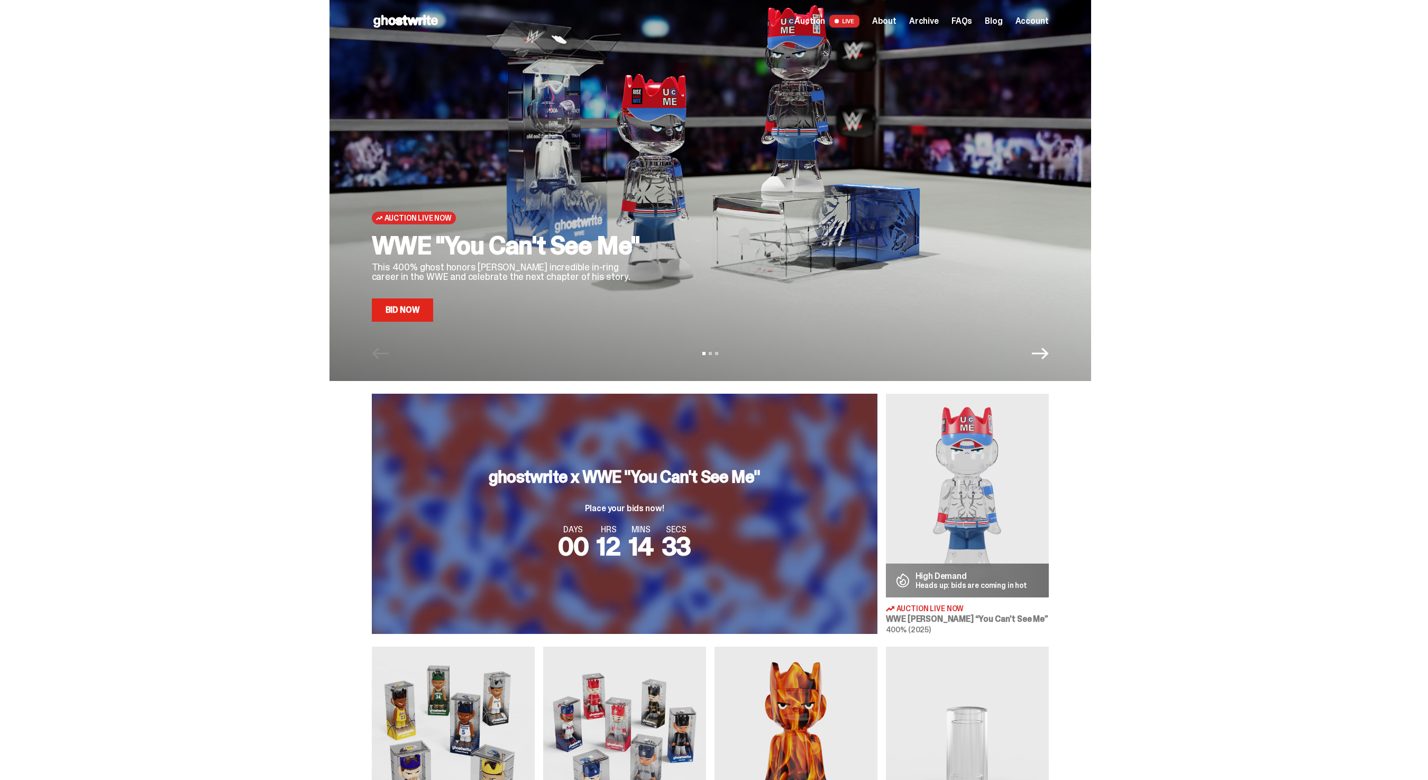
click at [928, 26] on div "Auction LIVE About Archive FAQs Blog Account" at bounding box center [921, 21] width 254 height 13
click at [929, 22] on span "Archive" at bounding box center [924, 21] width 30 height 8
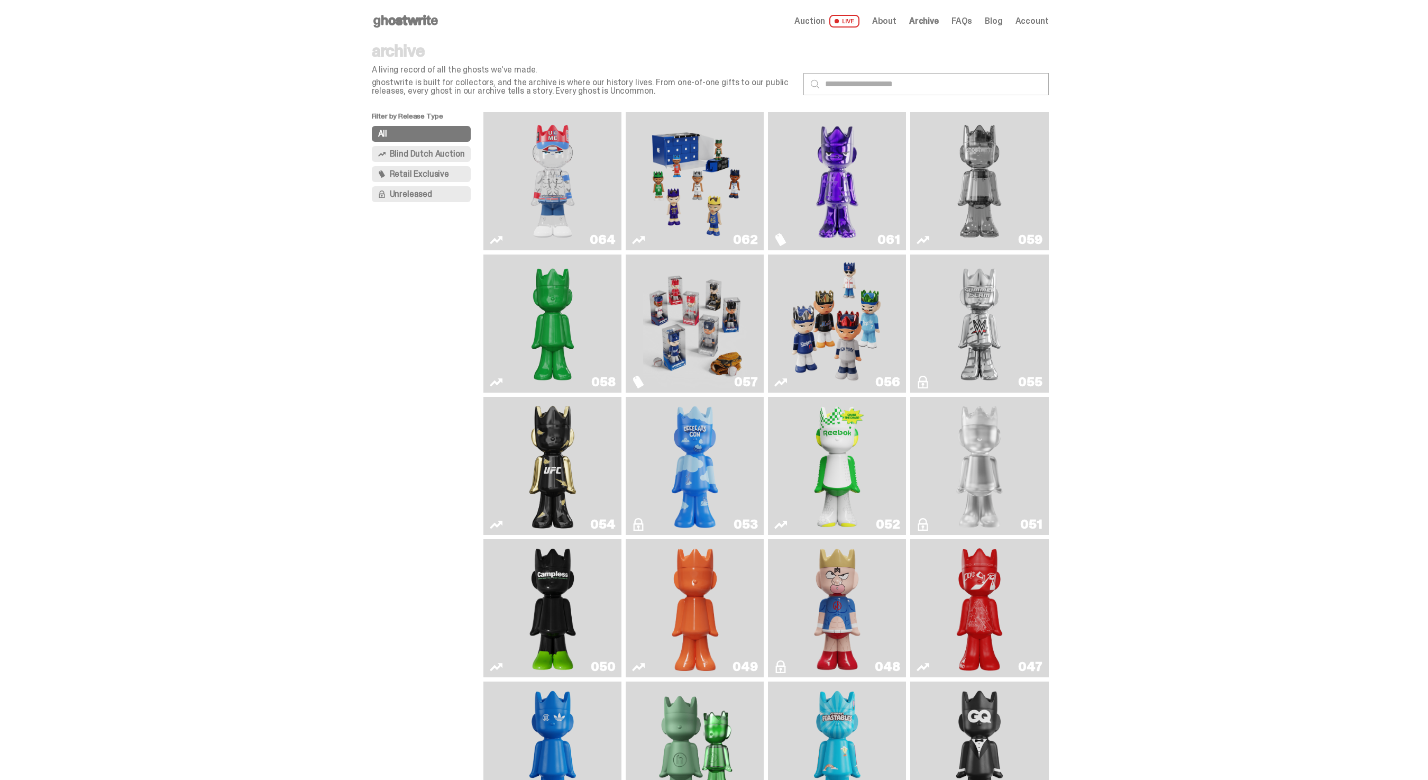
click at [569, 294] on img "Schrödinger's ghost: Sunday Green" at bounding box center [553, 324] width 104 height 130
click at [981, 144] on img "Two" at bounding box center [980, 181] width 104 height 130
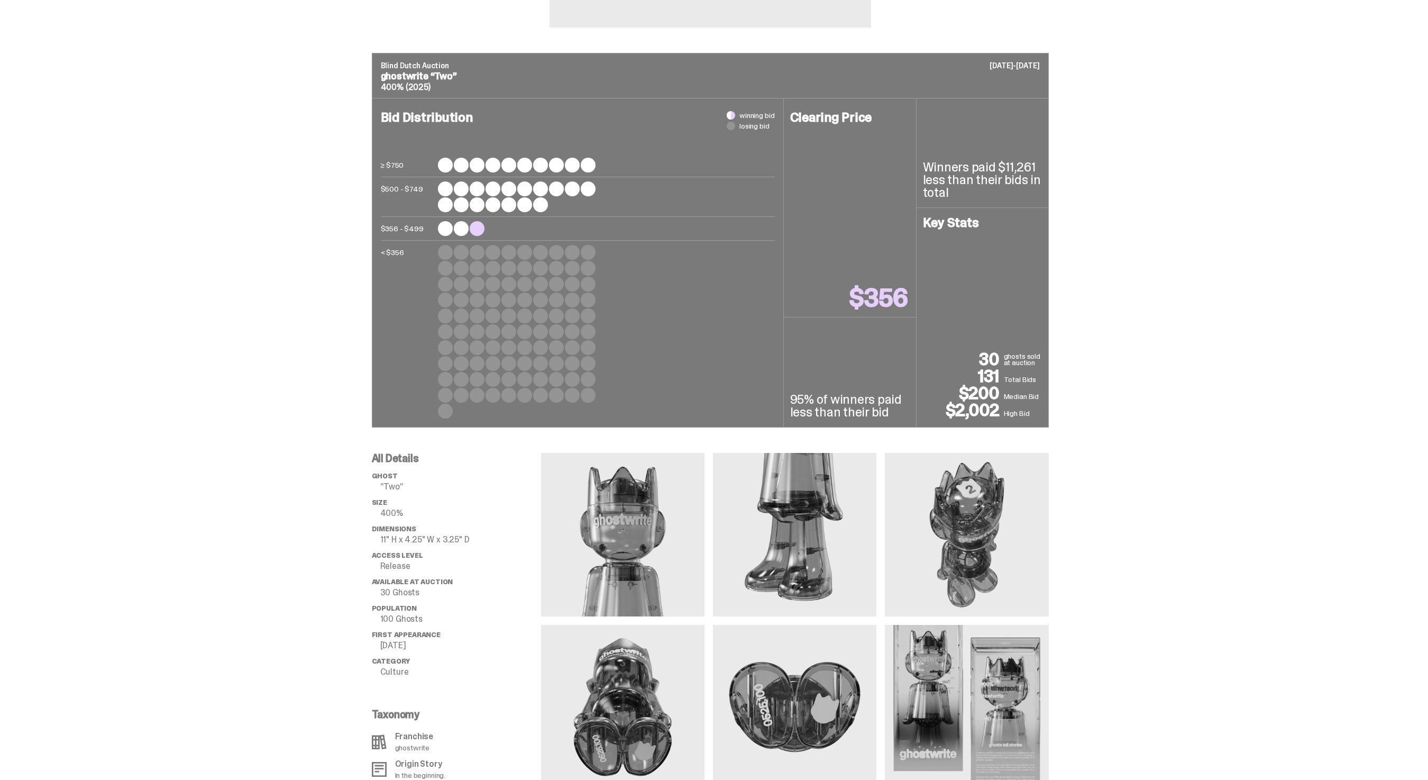
scroll to position [834, 0]
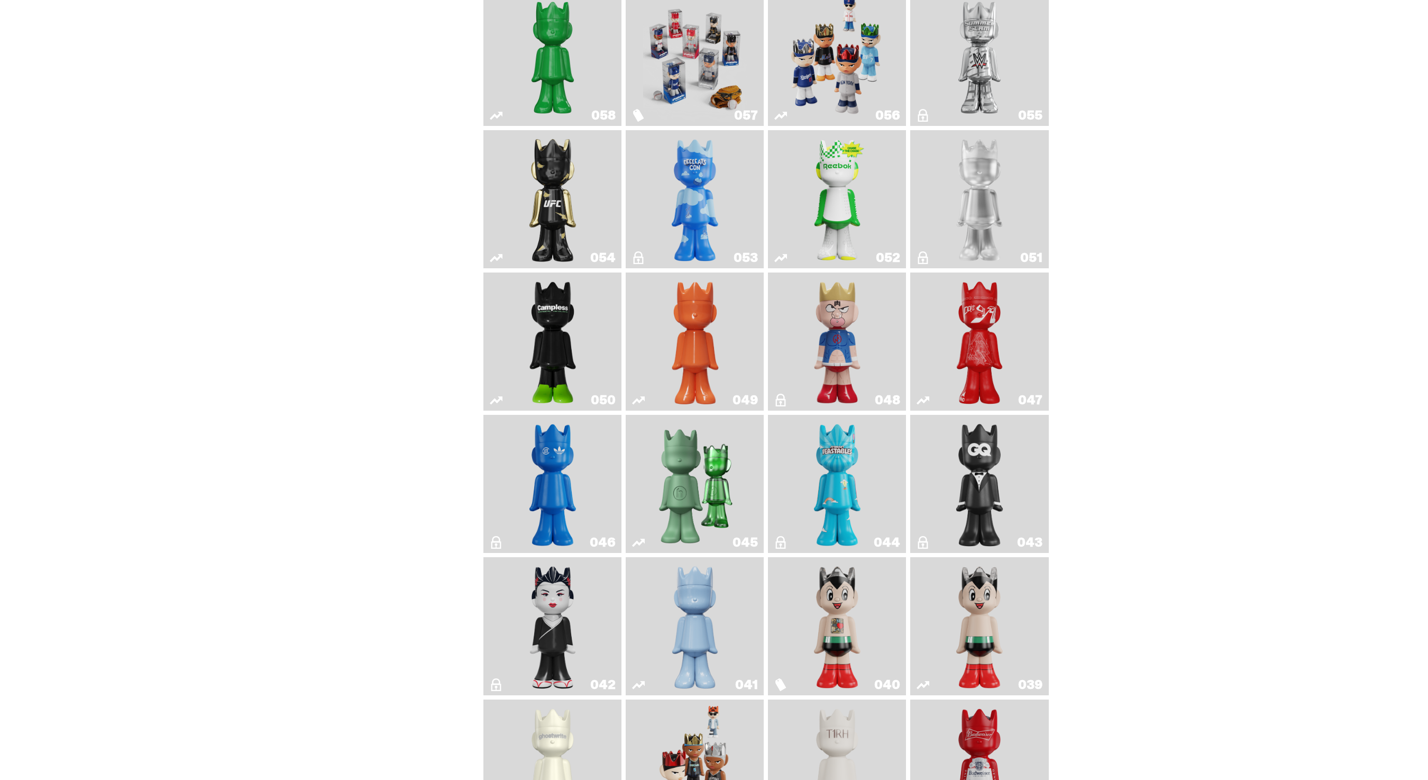
scroll to position [616, 0]
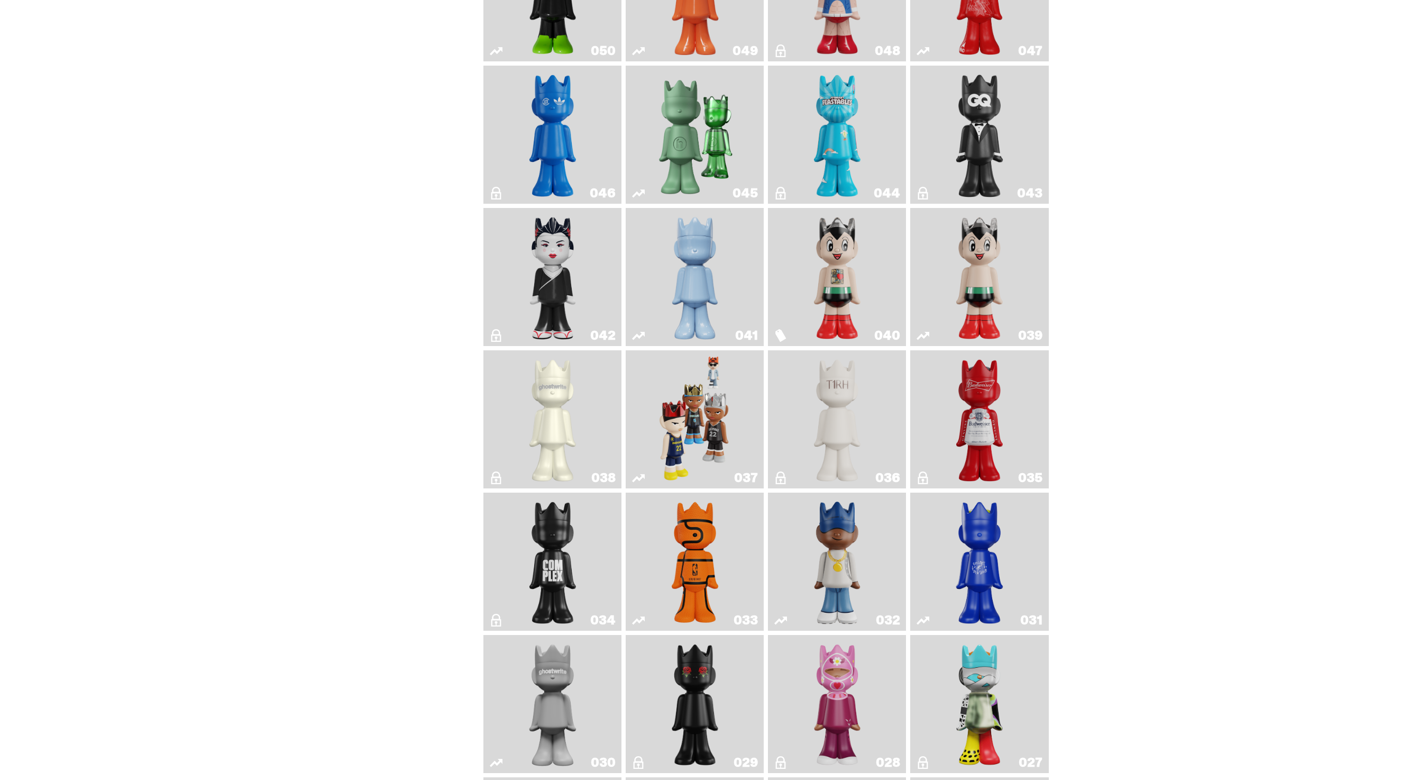
click at [726, 577] on link "033" at bounding box center [694, 562] width 125 height 130
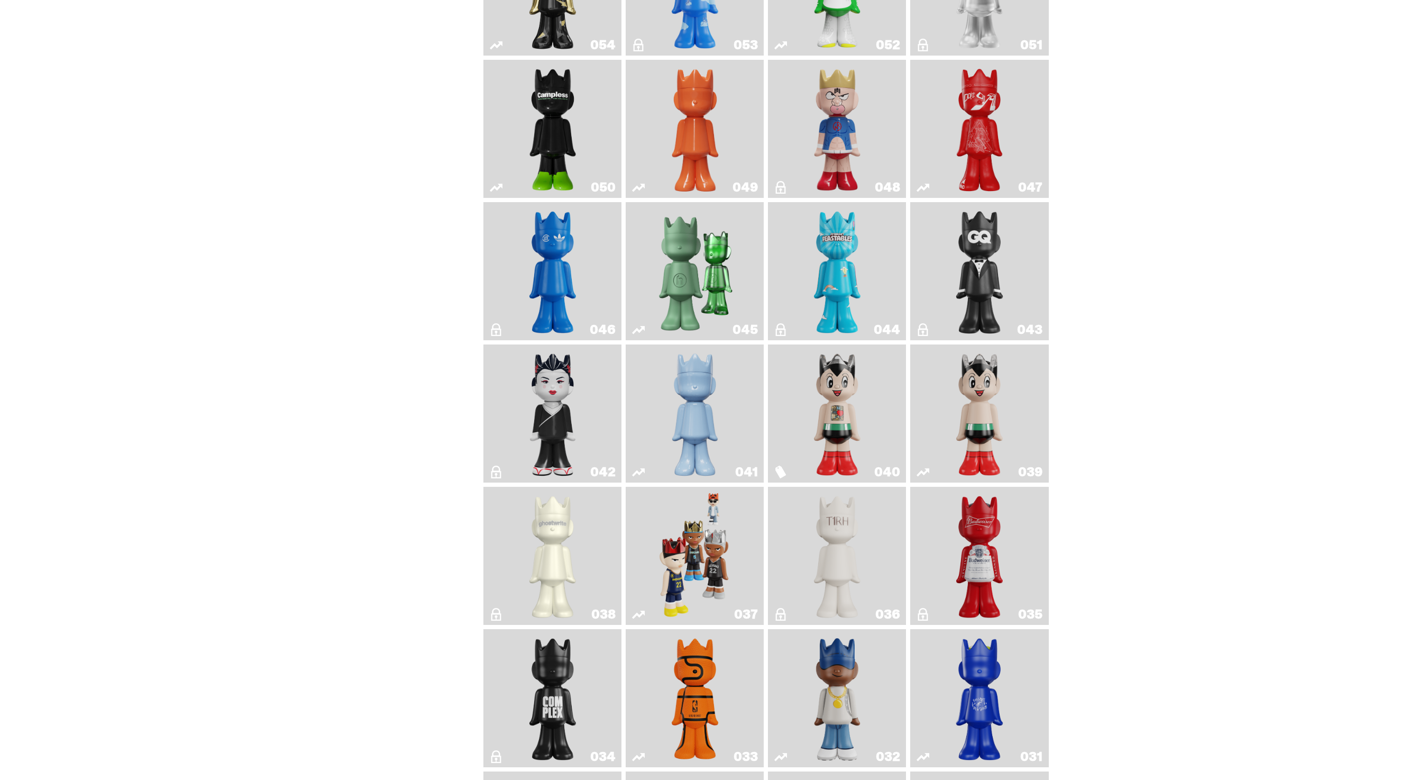
scroll to position [379, 0]
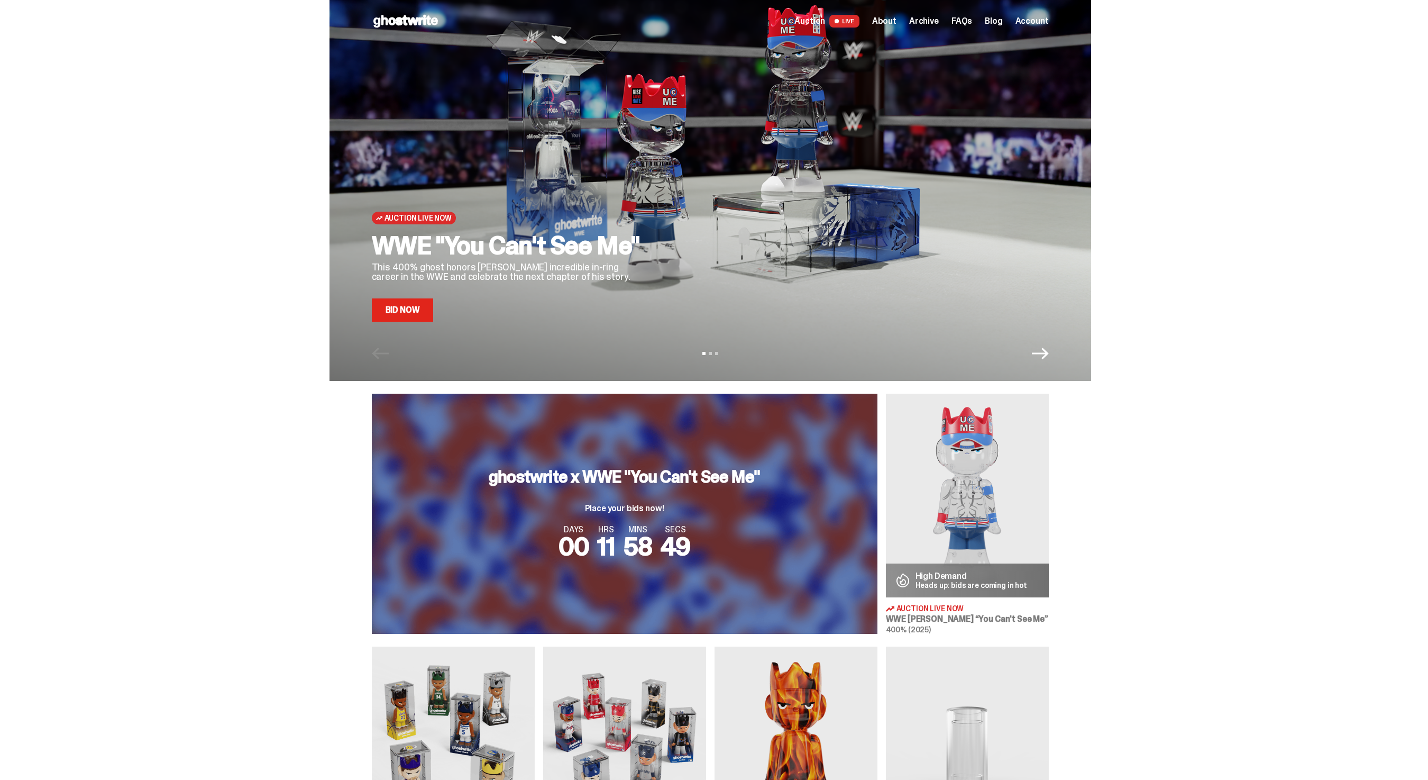
click at [425, 300] on link "Bid Now" at bounding box center [403, 309] width 62 height 23
